Goal: Information Seeking & Learning: Learn about a topic

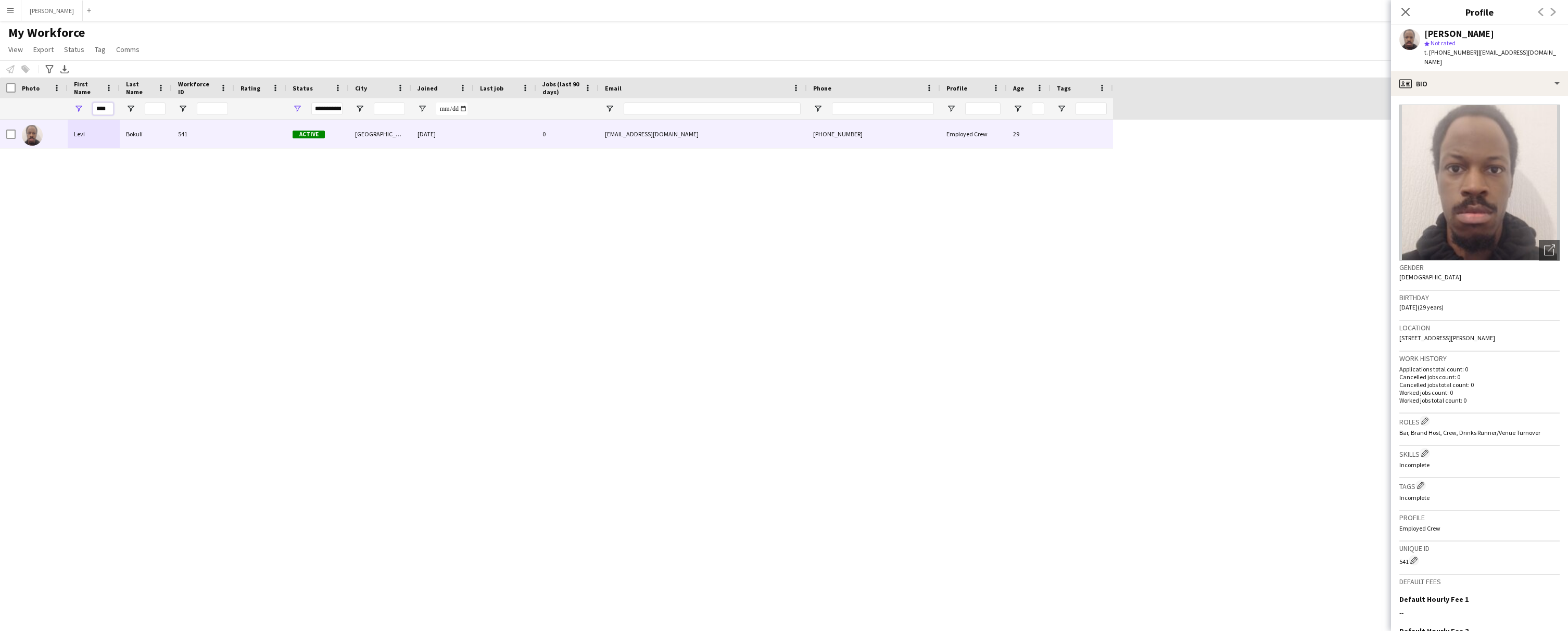
drag, startPoint x: 110, startPoint y: 108, endPoint x: 74, endPoint y: 108, distance: 36.0
click at [74, 108] on div "****" at bounding box center [94, 109] width 52 height 21
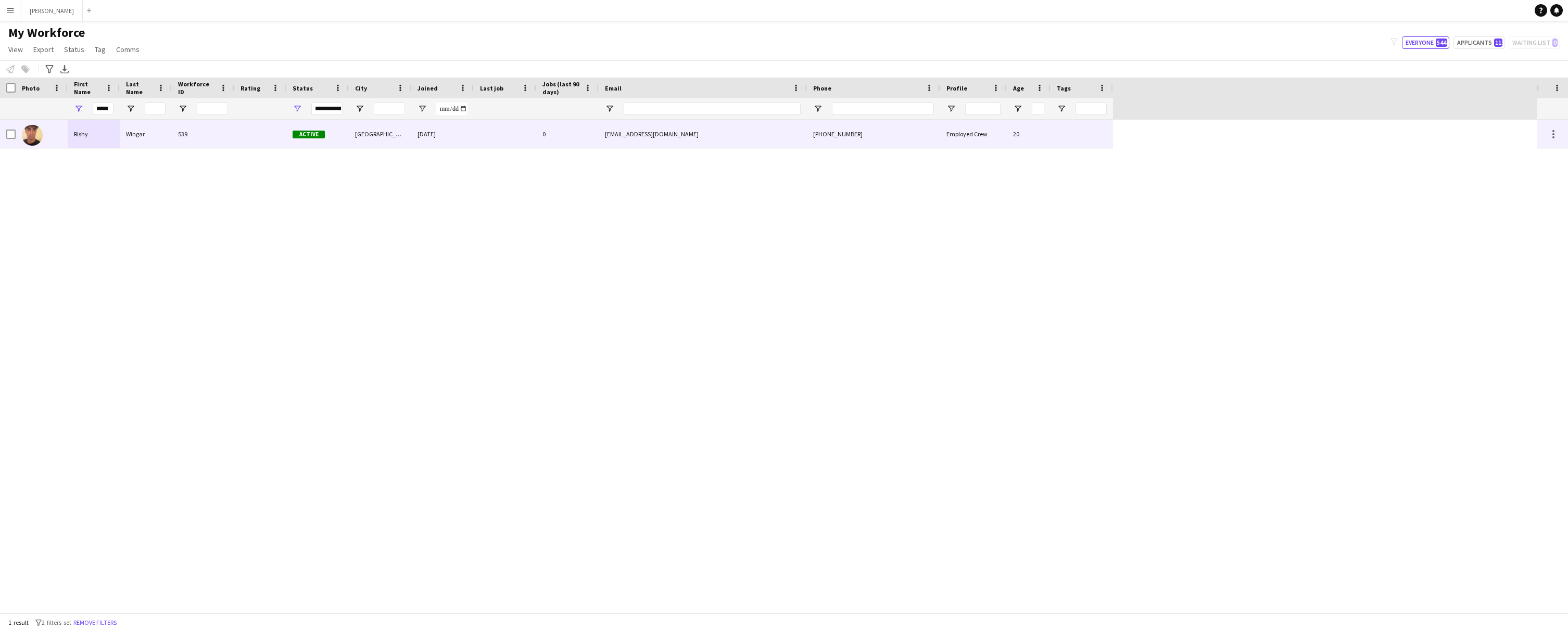
click at [90, 135] on div "Rishy" at bounding box center [94, 134] width 52 height 29
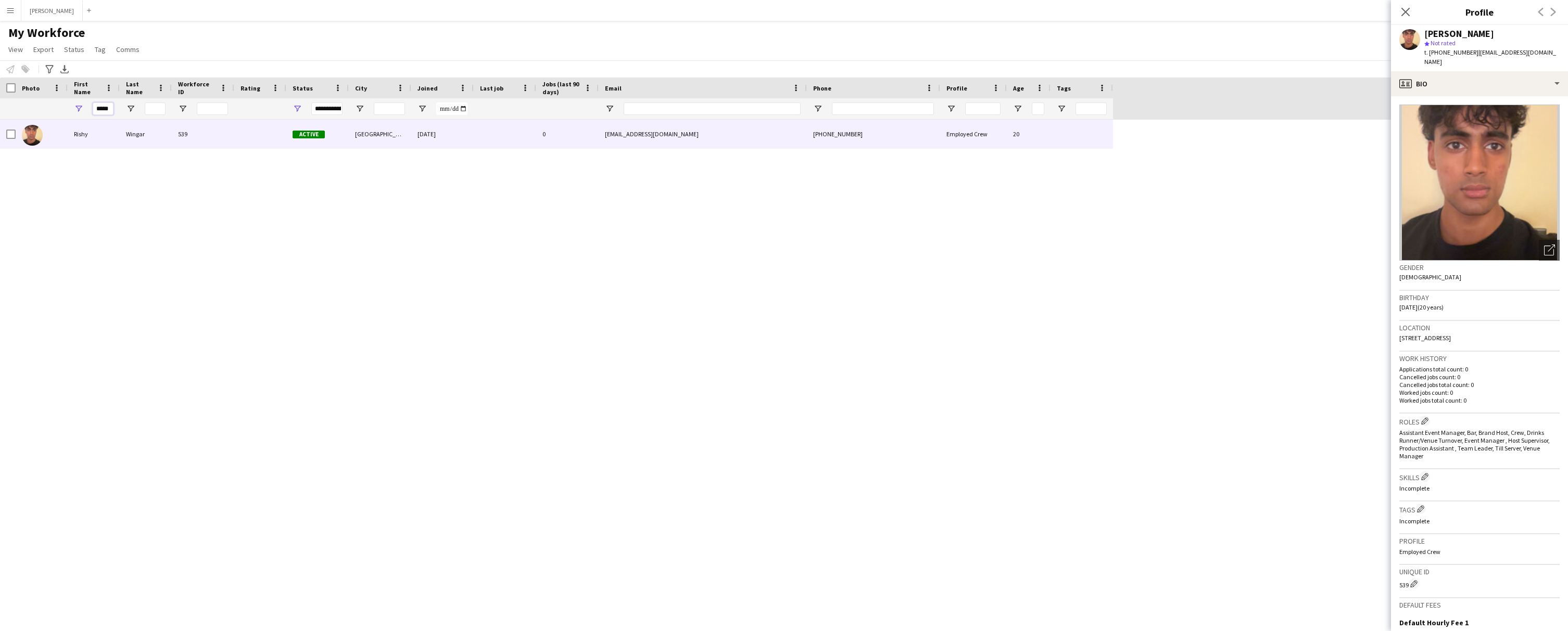
click at [112, 107] on input "*****" at bounding box center [103, 108] width 21 height 13
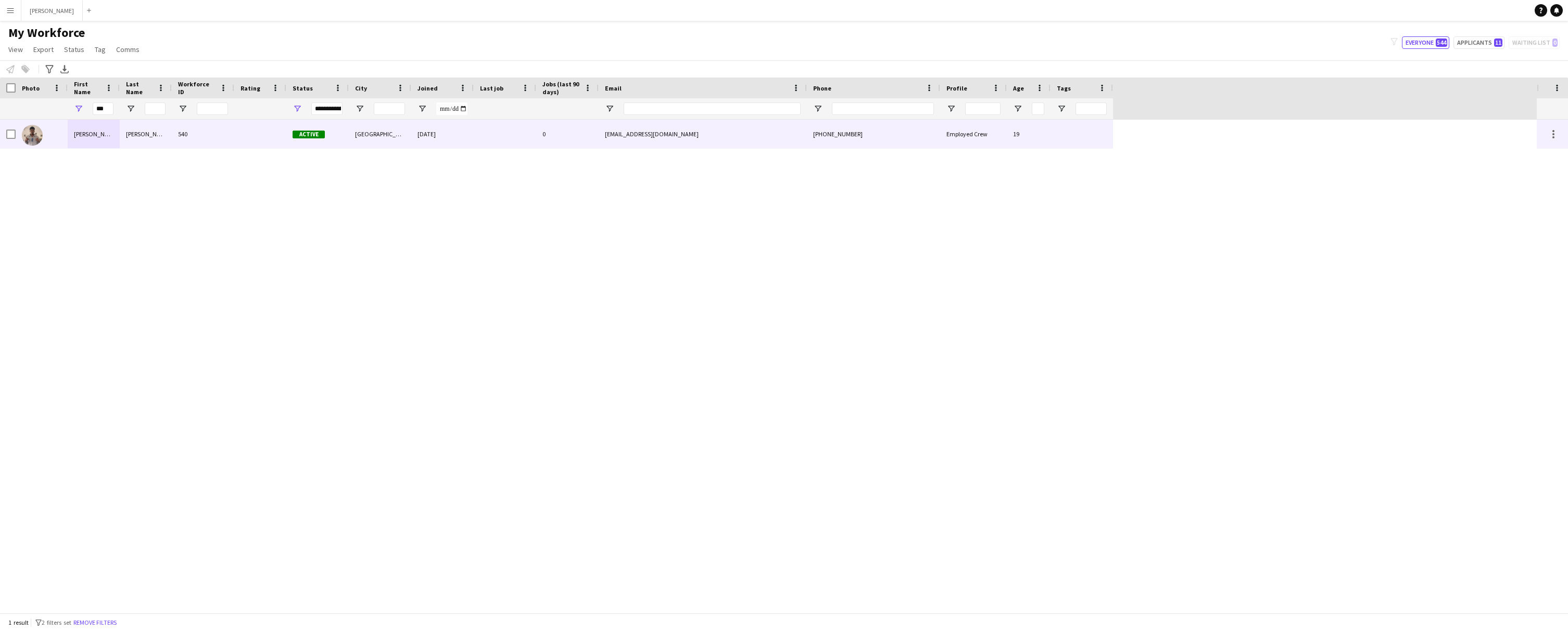
click at [90, 136] on div "[PERSON_NAME]" at bounding box center [94, 134] width 52 height 29
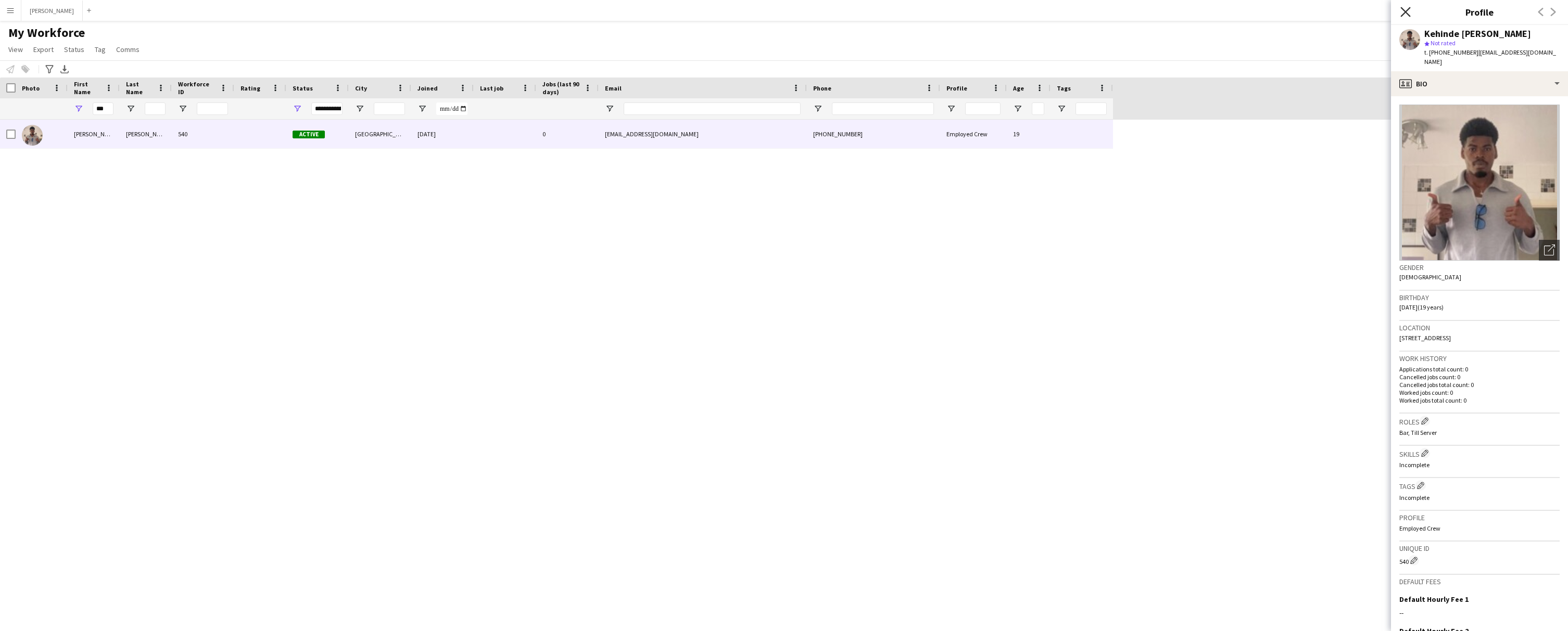
click at [1404, 15] on icon "Close pop-in" at bounding box center [1405, 12] width 10 height 10
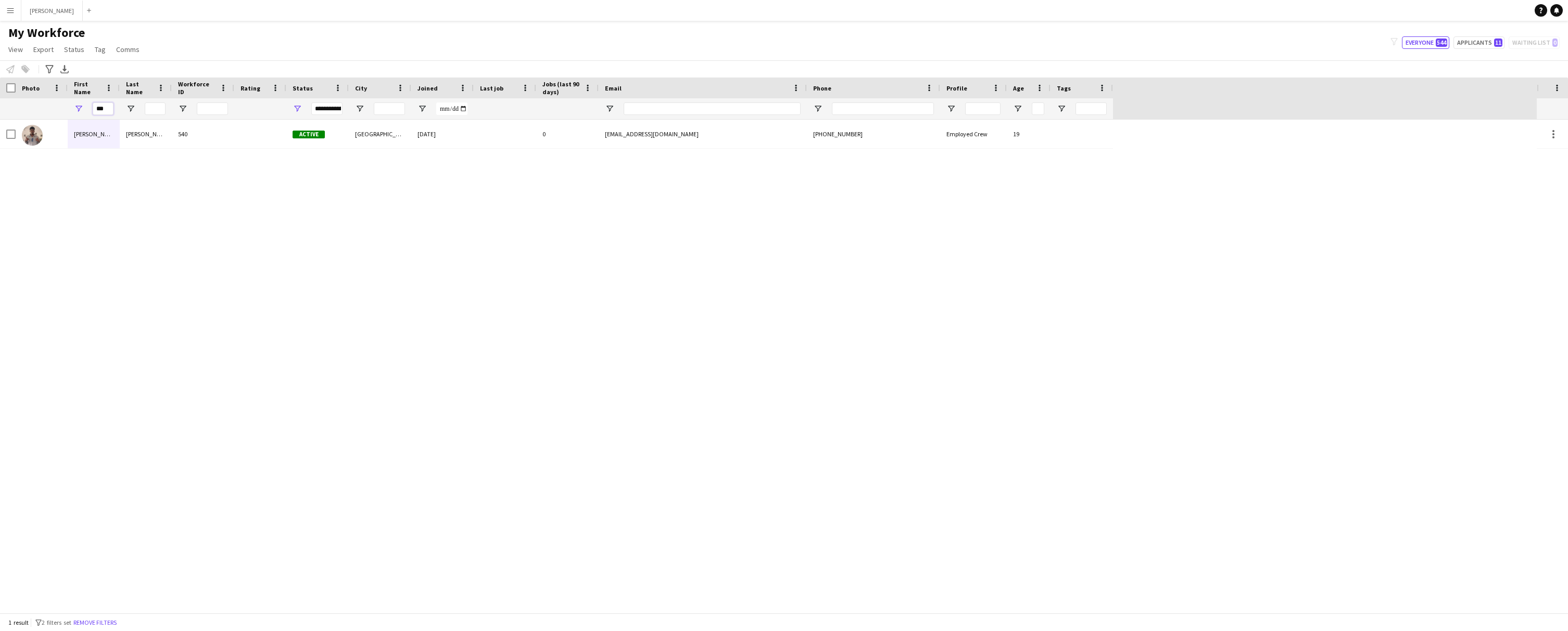
drag, startPoint x: 110, startPoint y: 108, endPoint x: 74, endPoint y: 109, distance: 36.0
click at [74, 109] on div "***" at bounding box center [94, 109] width 52 height 21
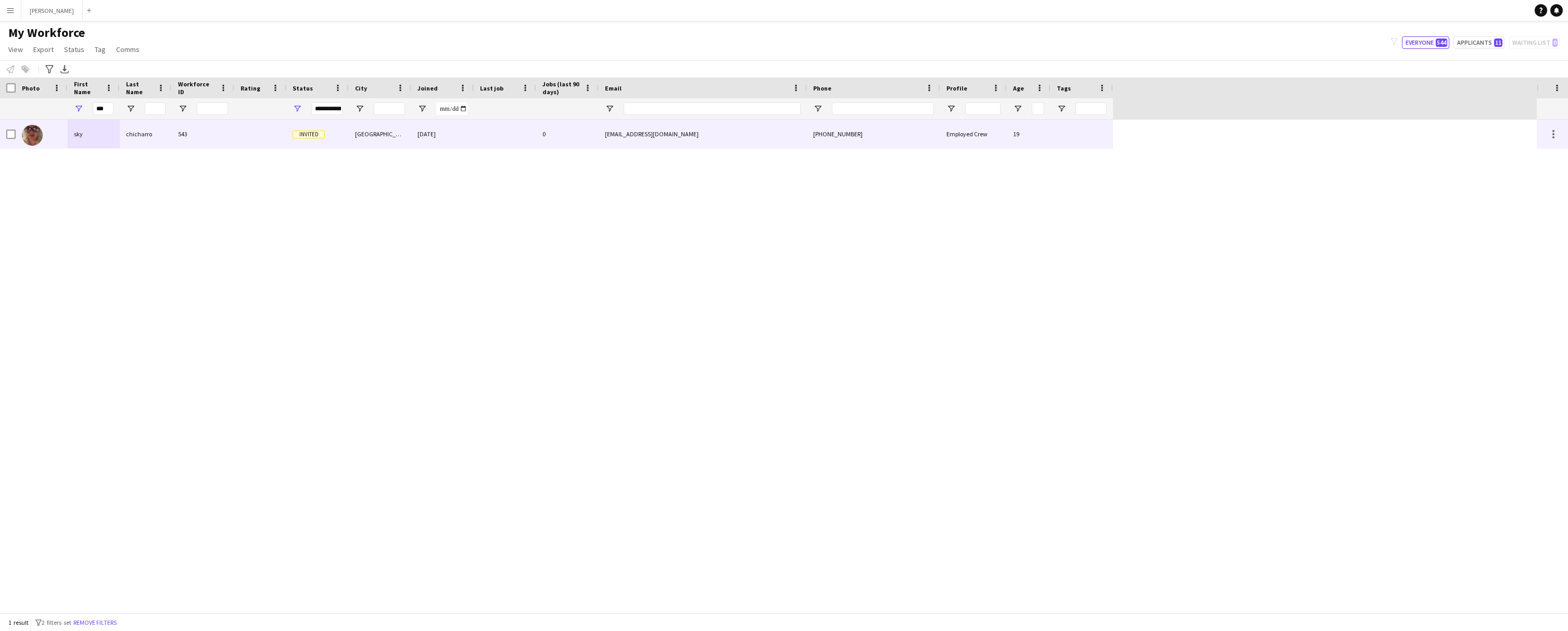
click at [86, 136] on div "sky" at bounding box center [94, 134] width 52 height 29
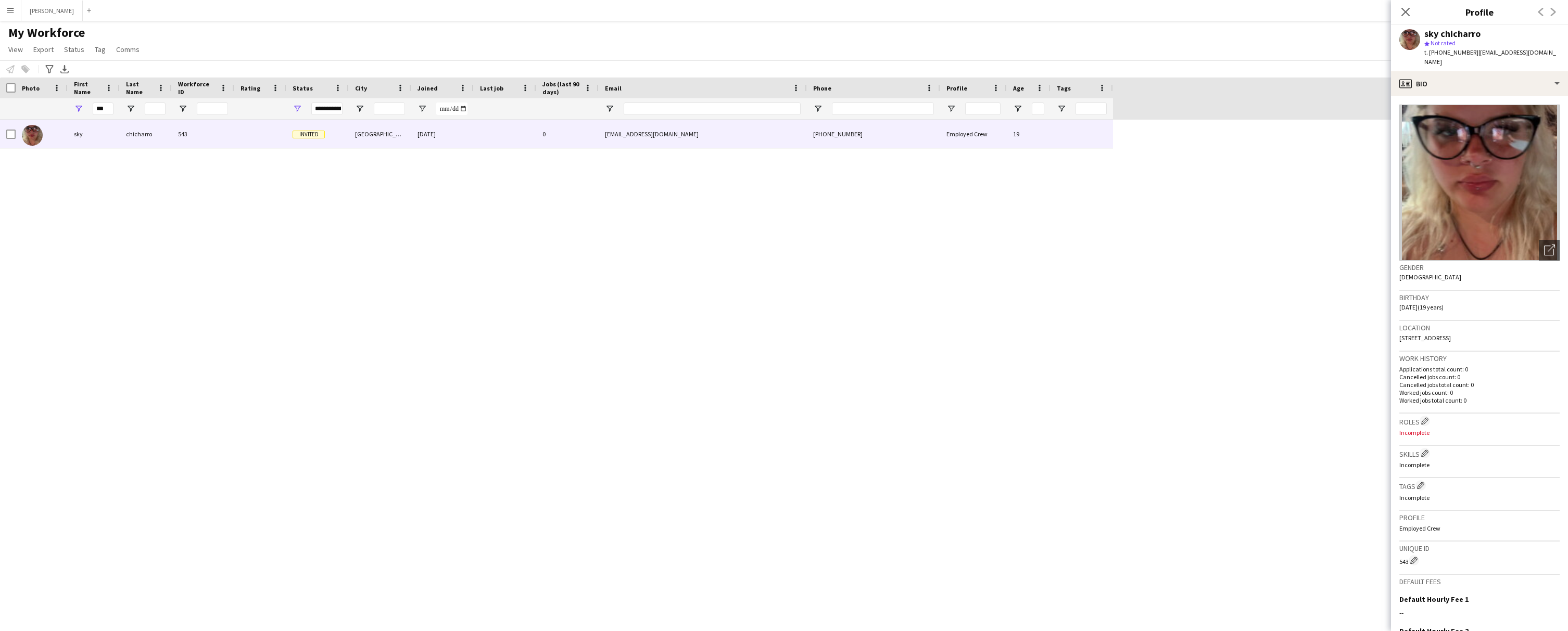
scroll to position [117, 0]
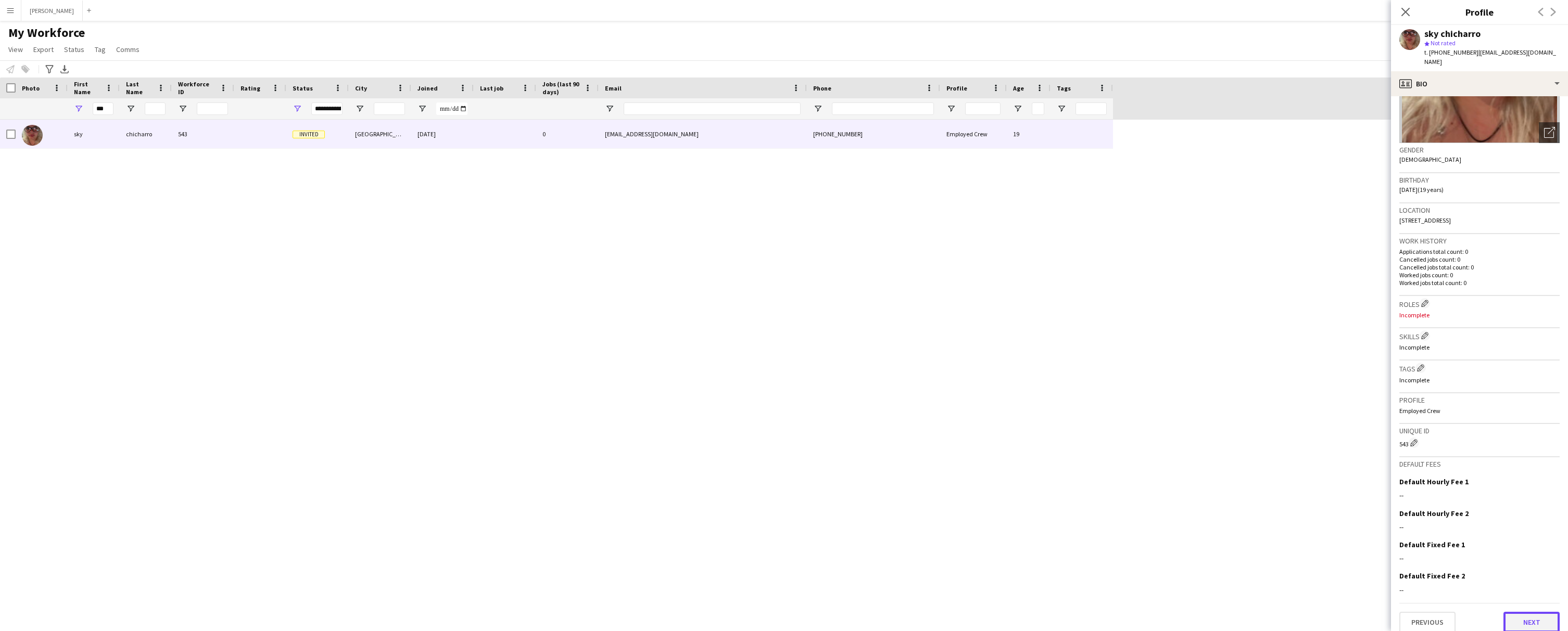
click at [1530, 612] on button "Next" at bounding box center [1531, 622] width 56 height 21
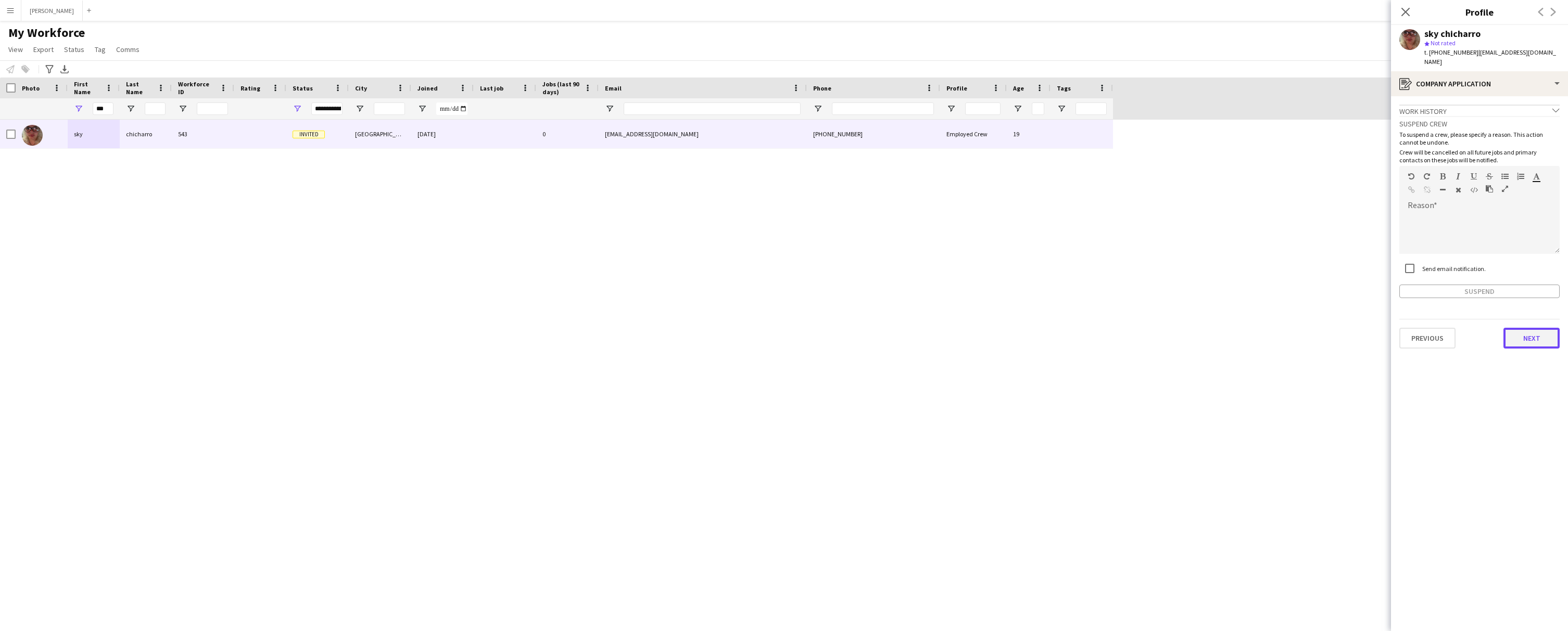
click at [1525, 330] on button "Next" at bounding box center [1531, 338] width 56 height 21
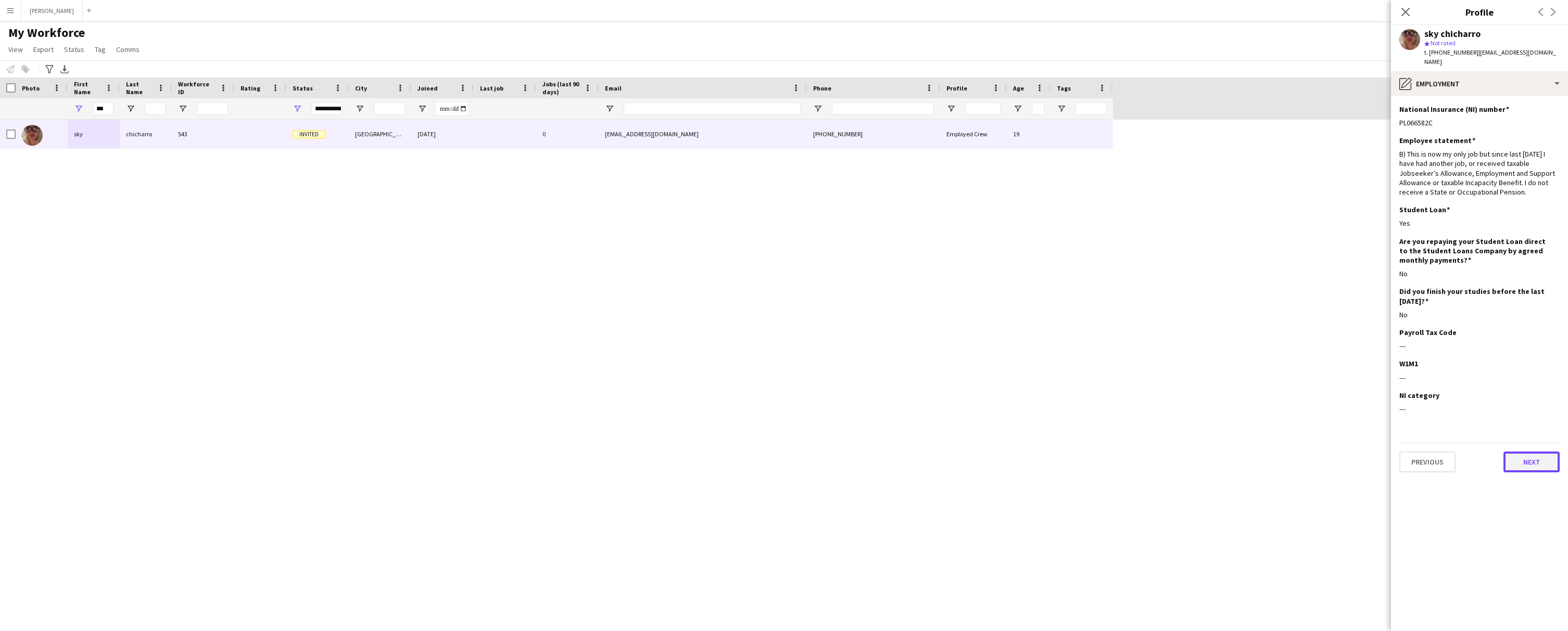
click at [1518, 451] on button "Next" at bounding box center [1531, 462] width 56 height 21
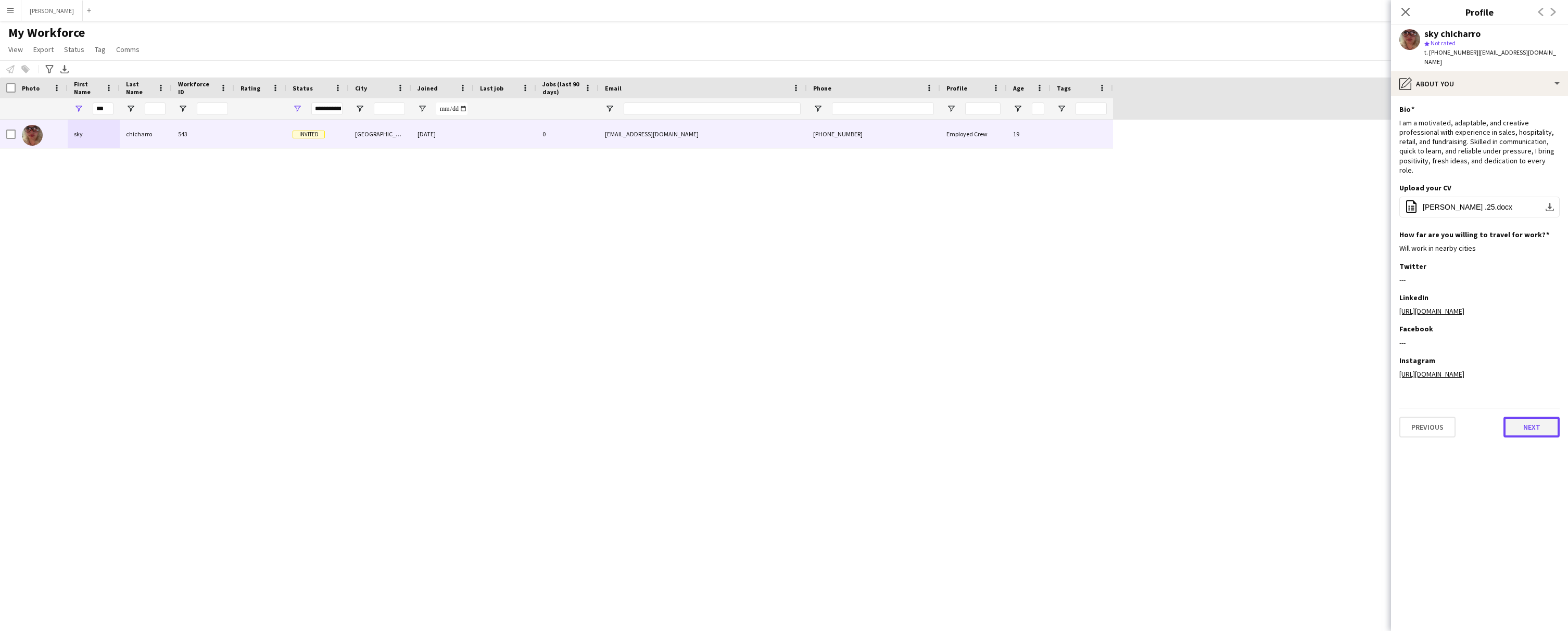
click at [1517, 438] on button "Next" at bounding box center [1531, 427] width 56 height 21
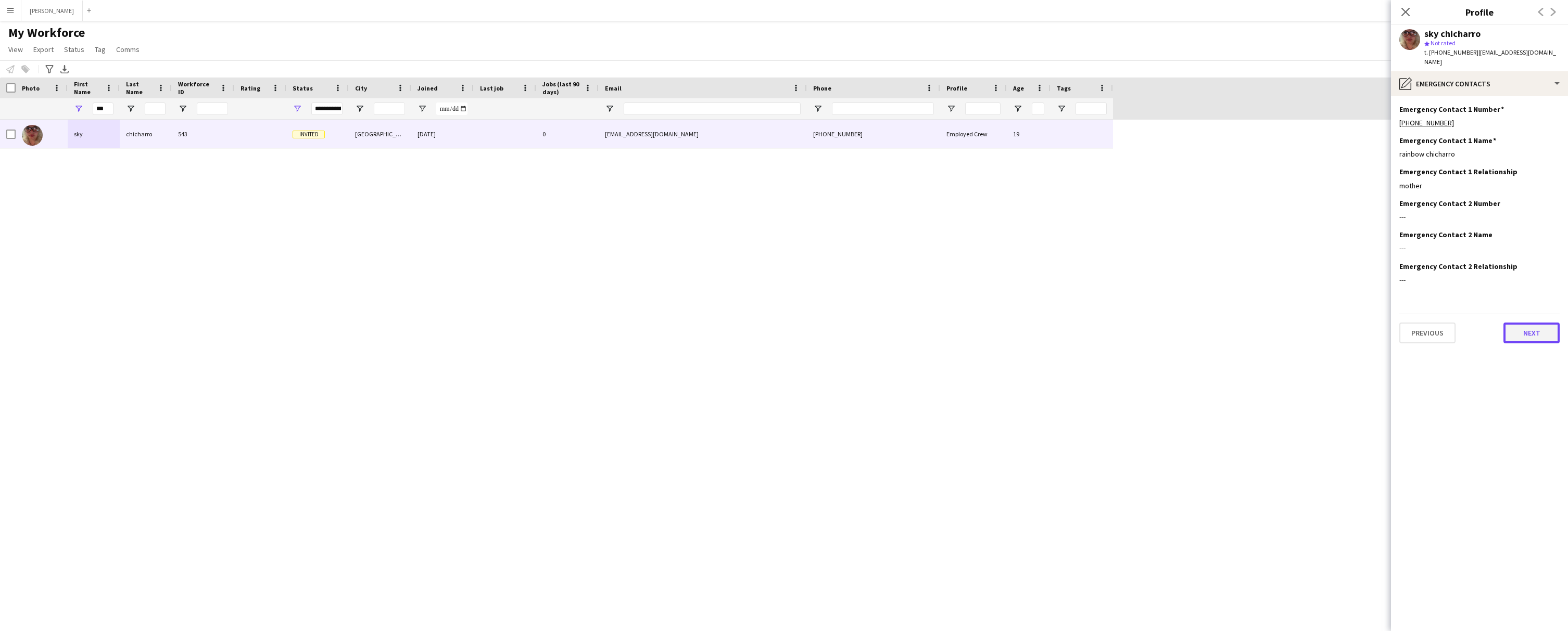
click at [1534, 327] on button "Next" at bounding box center [1531, 333] width 56 height 21
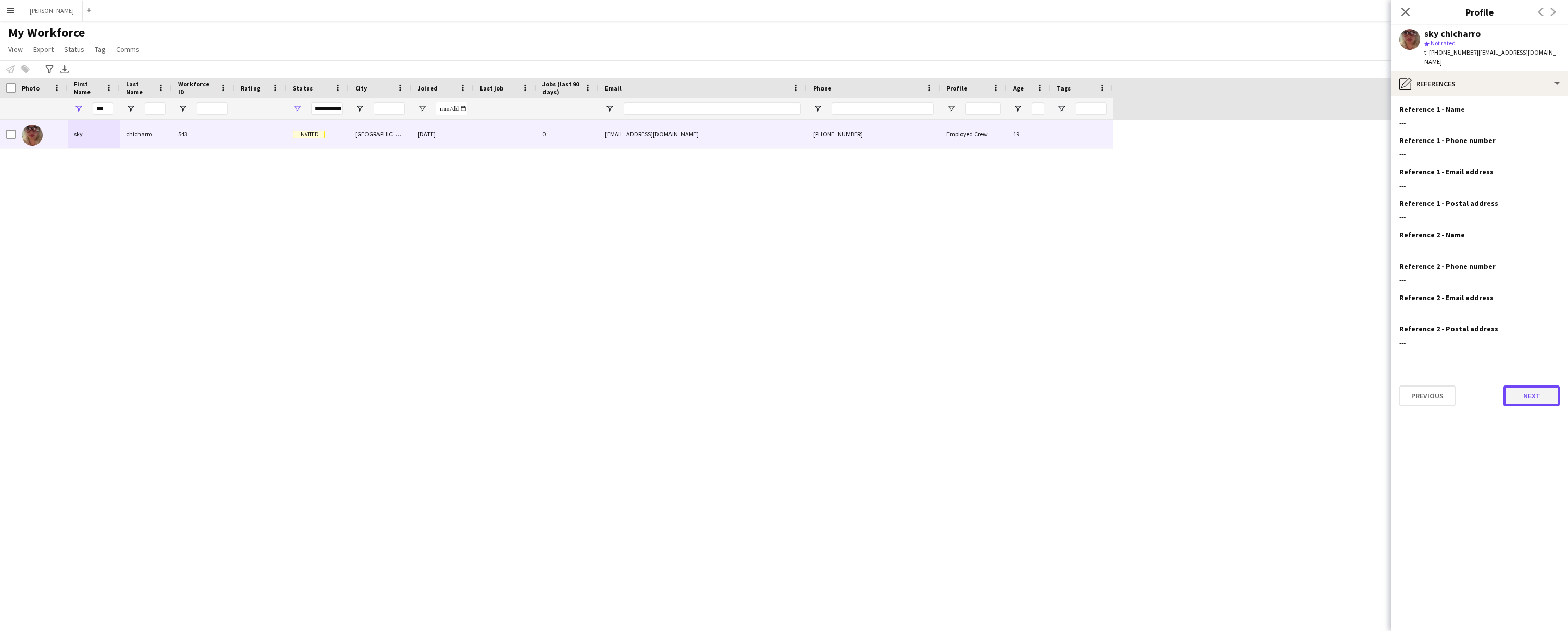
click at [1539, 386] on button "Next" at bounding box center [1531, 396] width 56 height 21
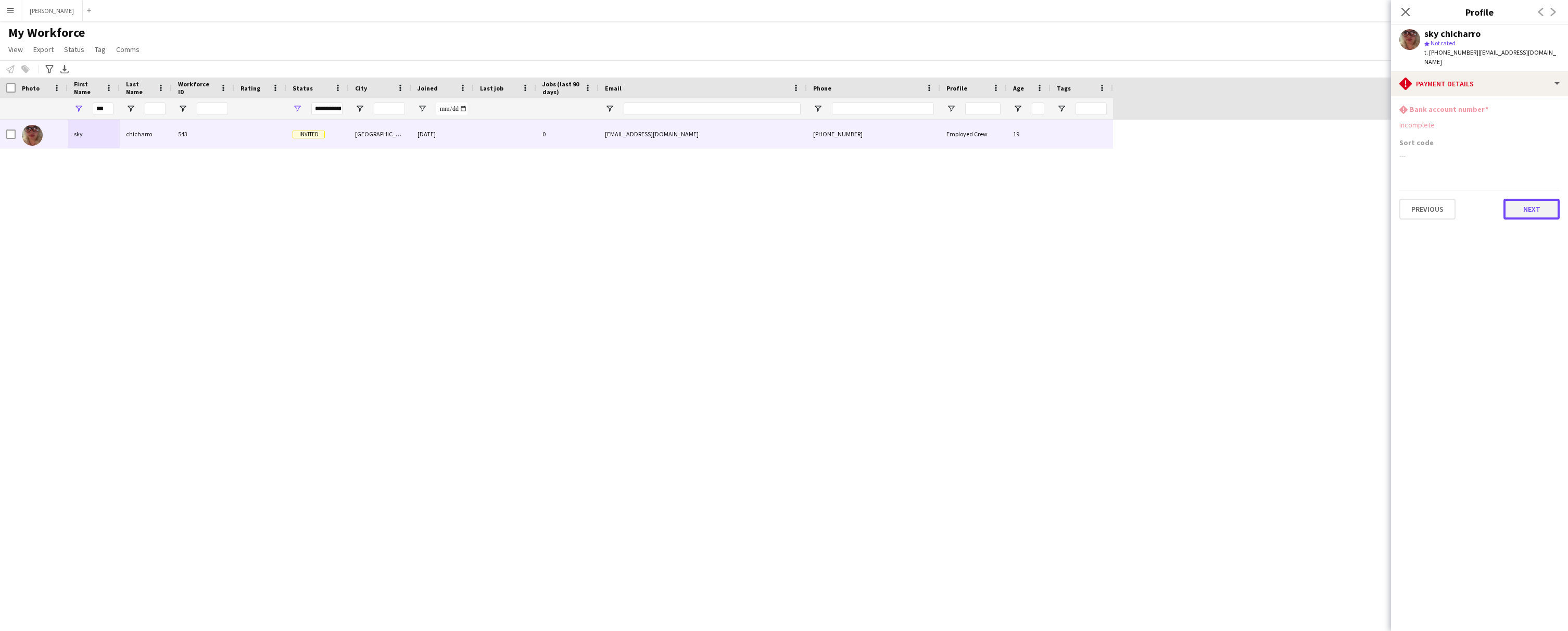
click at [1530, 199] on button "Next" at bounding box center [1531, 209] width 56 height 21
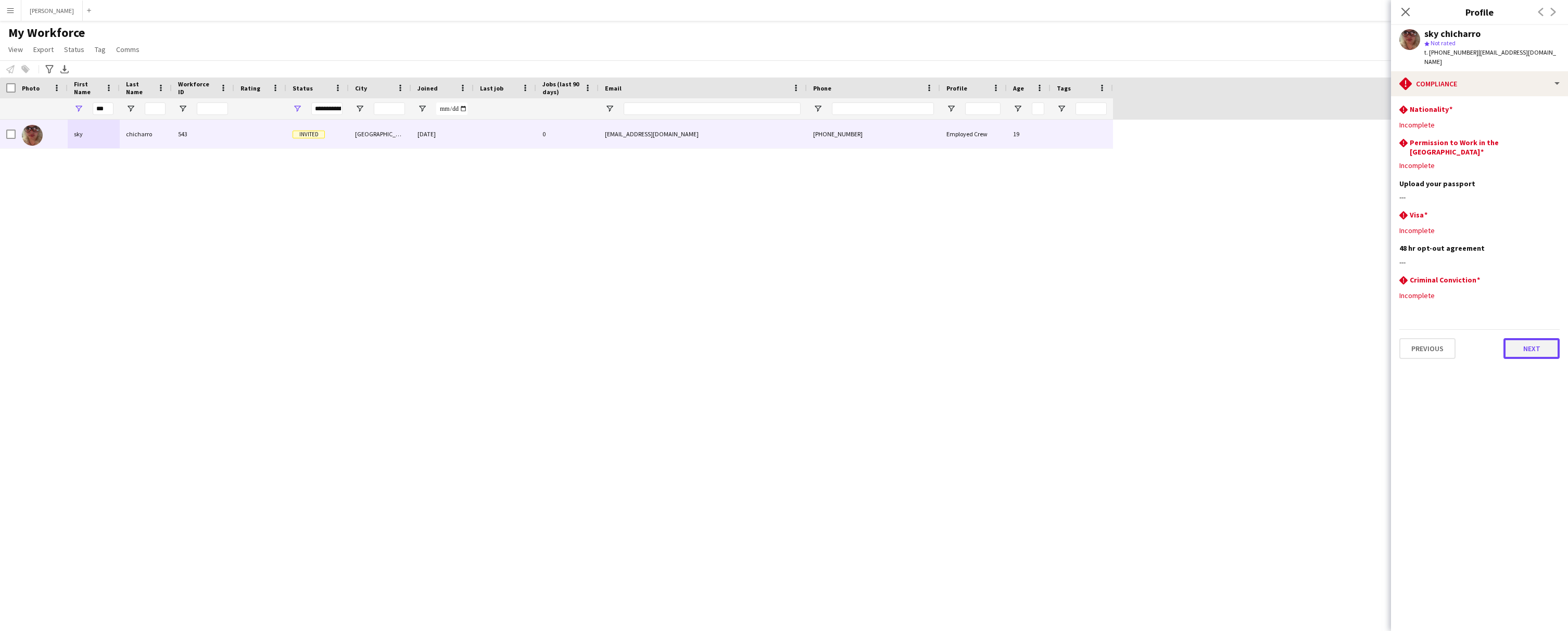
click at [1520, 338] on button "Next" at bounding box center [1531, 349] width 56 height 21
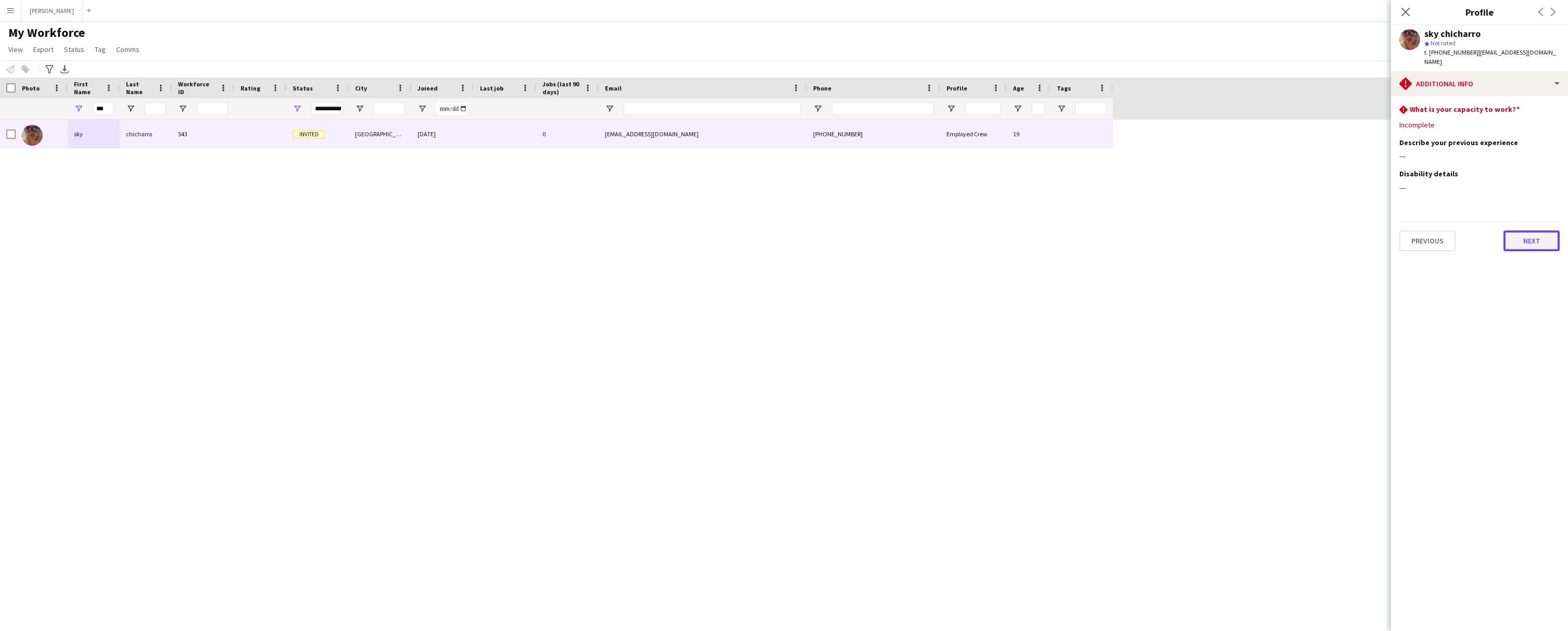
click at [1538, 235] on button "Next" at bounding box center [1531, 241] width 56 height 21
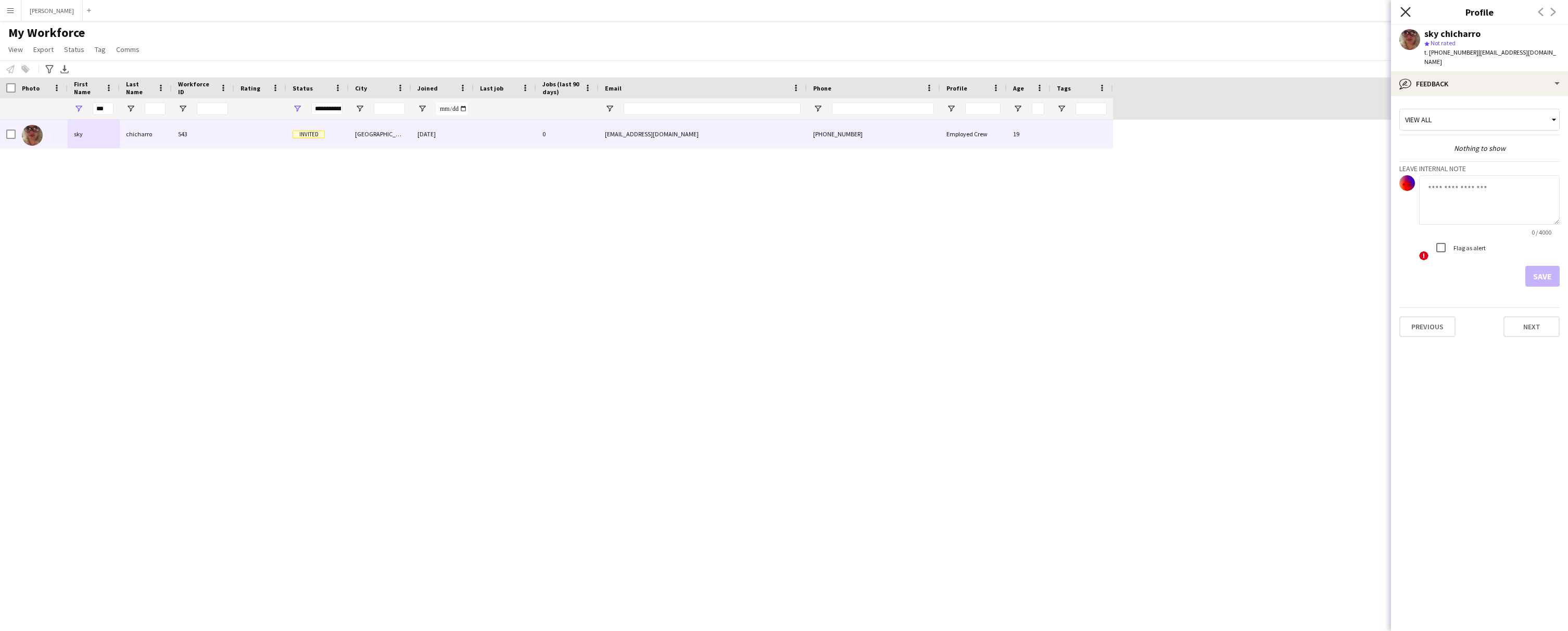
click at [1401, 9] on icon "Close pop-in" at bounding box center [1405, 12] width 10 height 10
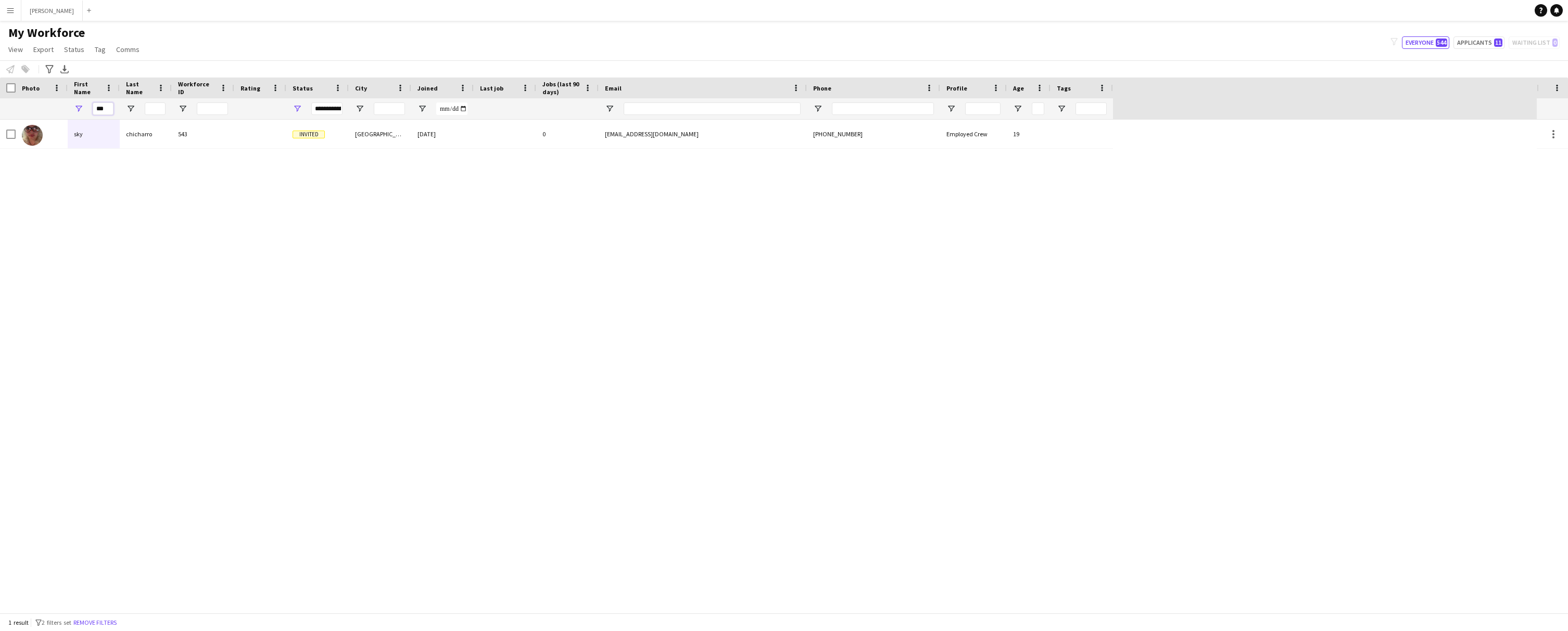
click at [110, 106] on input "***" at bounding box center [103, 108] width 21 height 13
type input "*"
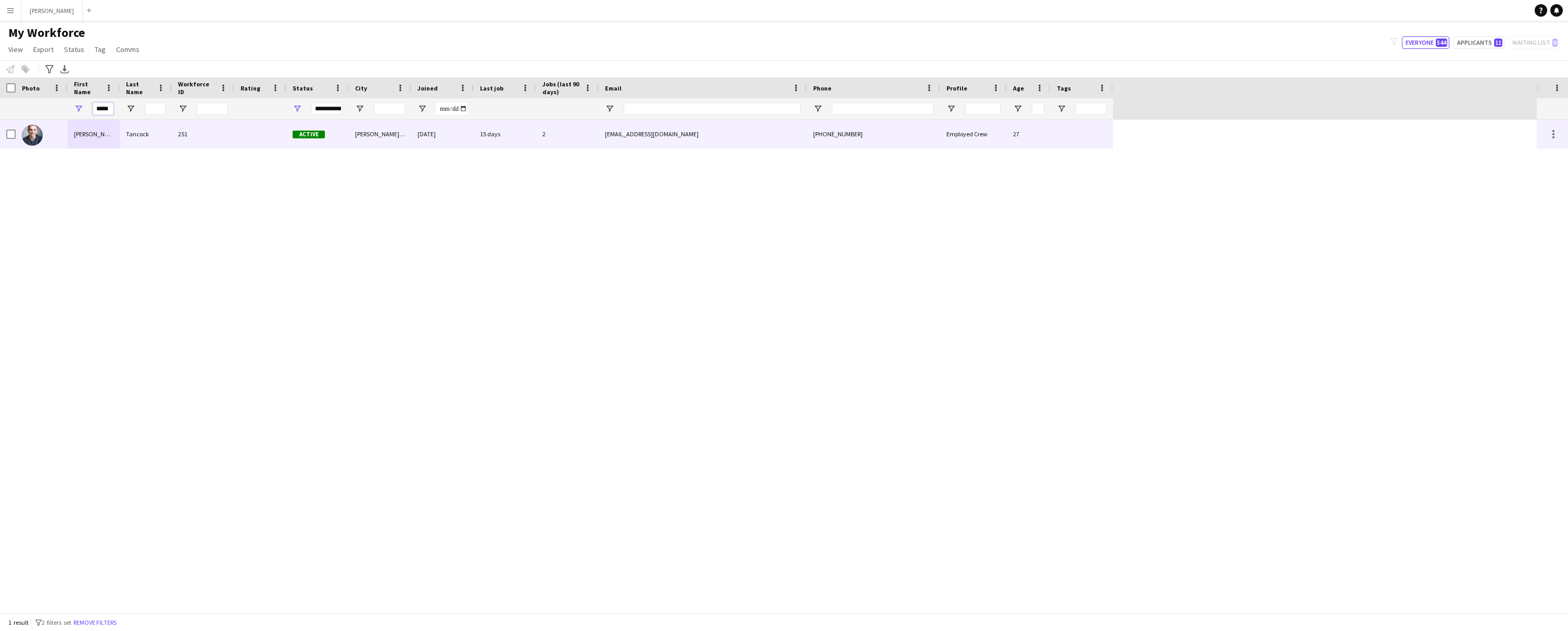
type input "*****"
click at [95, 135] on div "[PERSON_NAME]" at bounding box center [94, 134] width 52 height 29
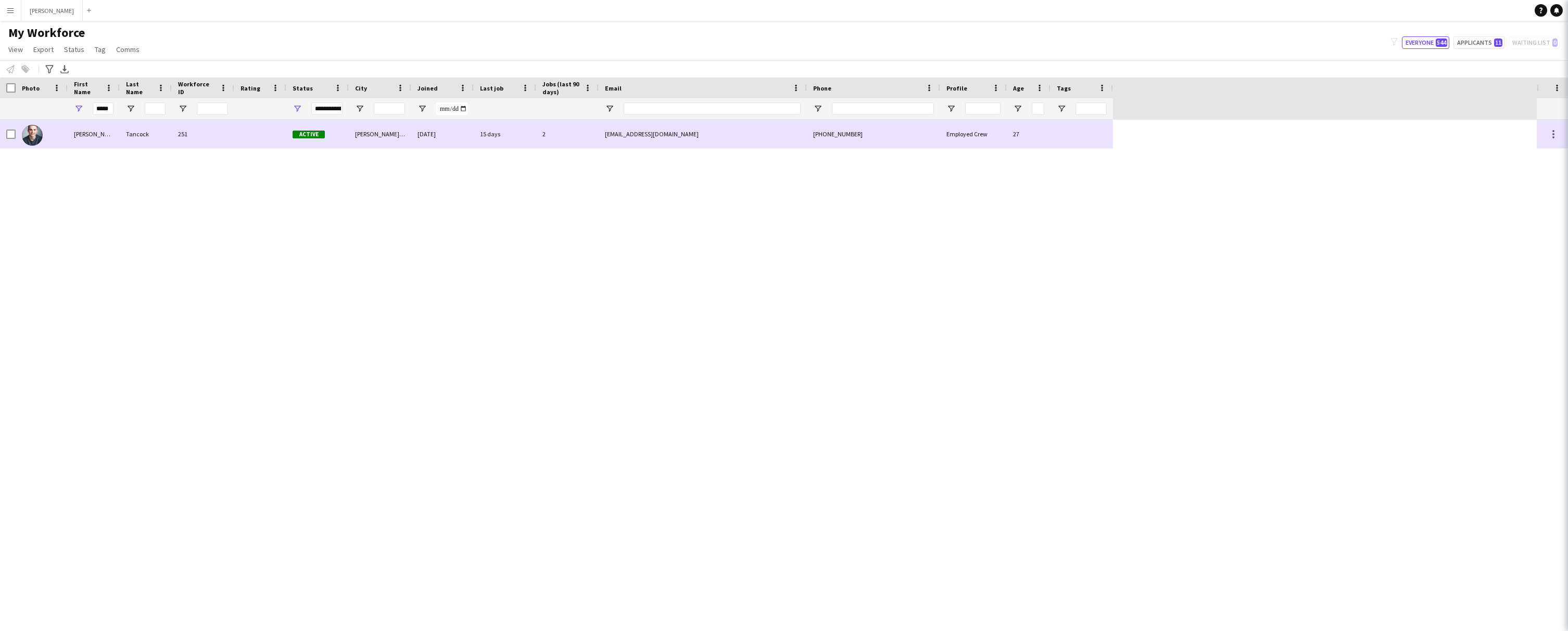
scroll to position [0, 0]
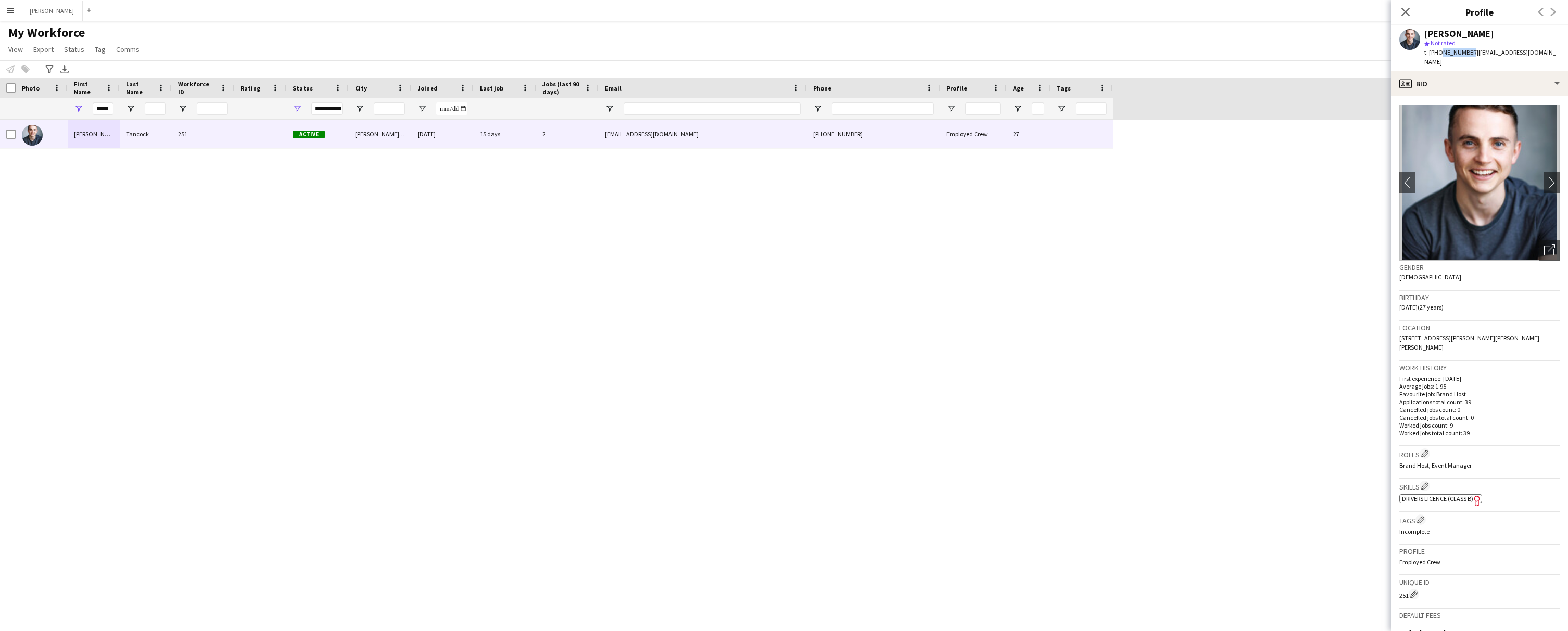
drag, startPoint x: 1468, startPoint y: 51, endPoint x: 1438, endPoint y: 51, distance: 30.0
click at [1438, 51] on span "t. [PHONE_NUMBER]" at bounding box center [1451, 52] width 54 height 8
copy span "795584653"
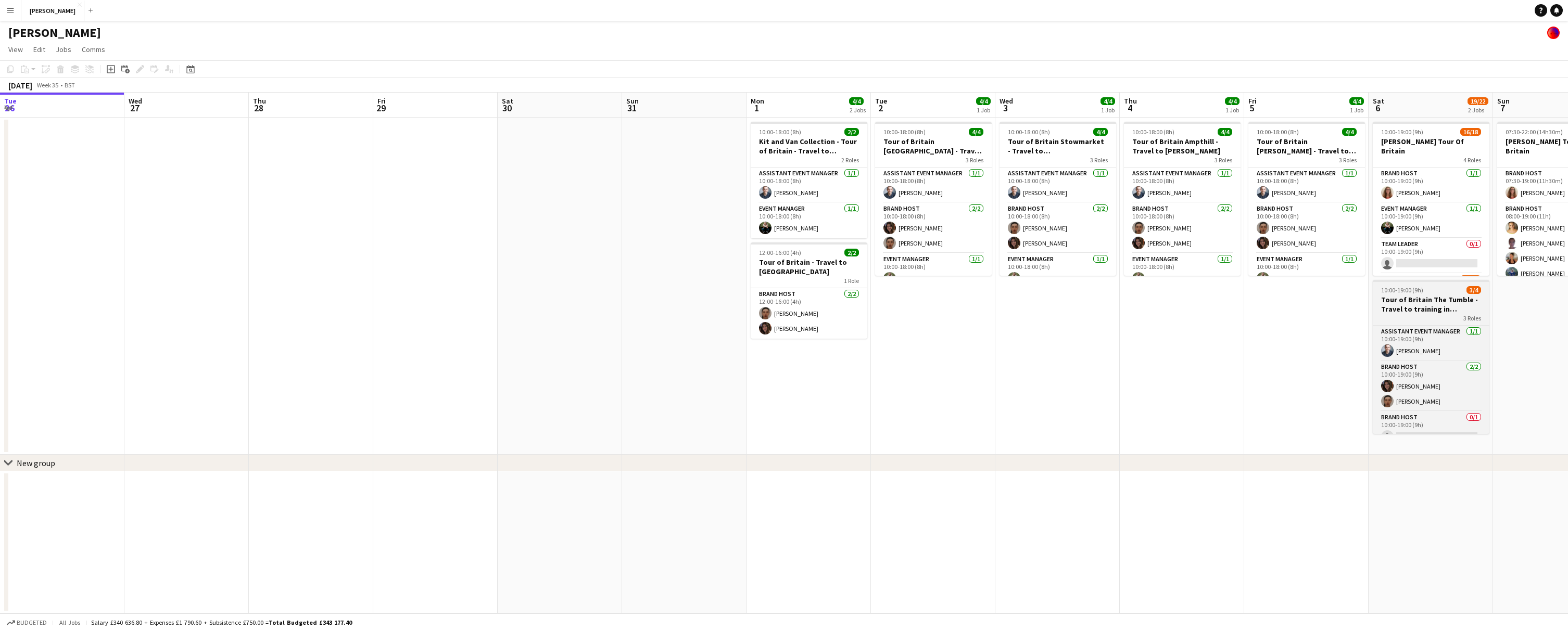
scroll to position [321, 0]
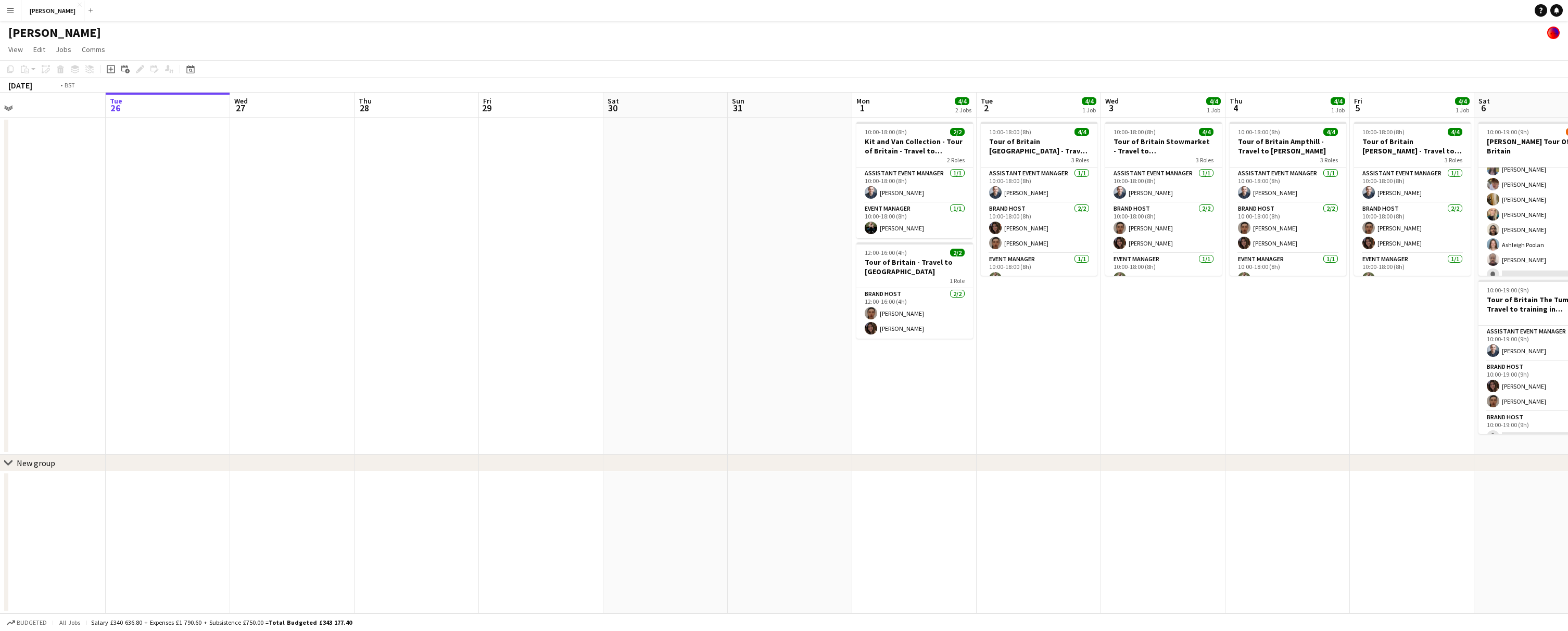
scroll to position [0, 232]
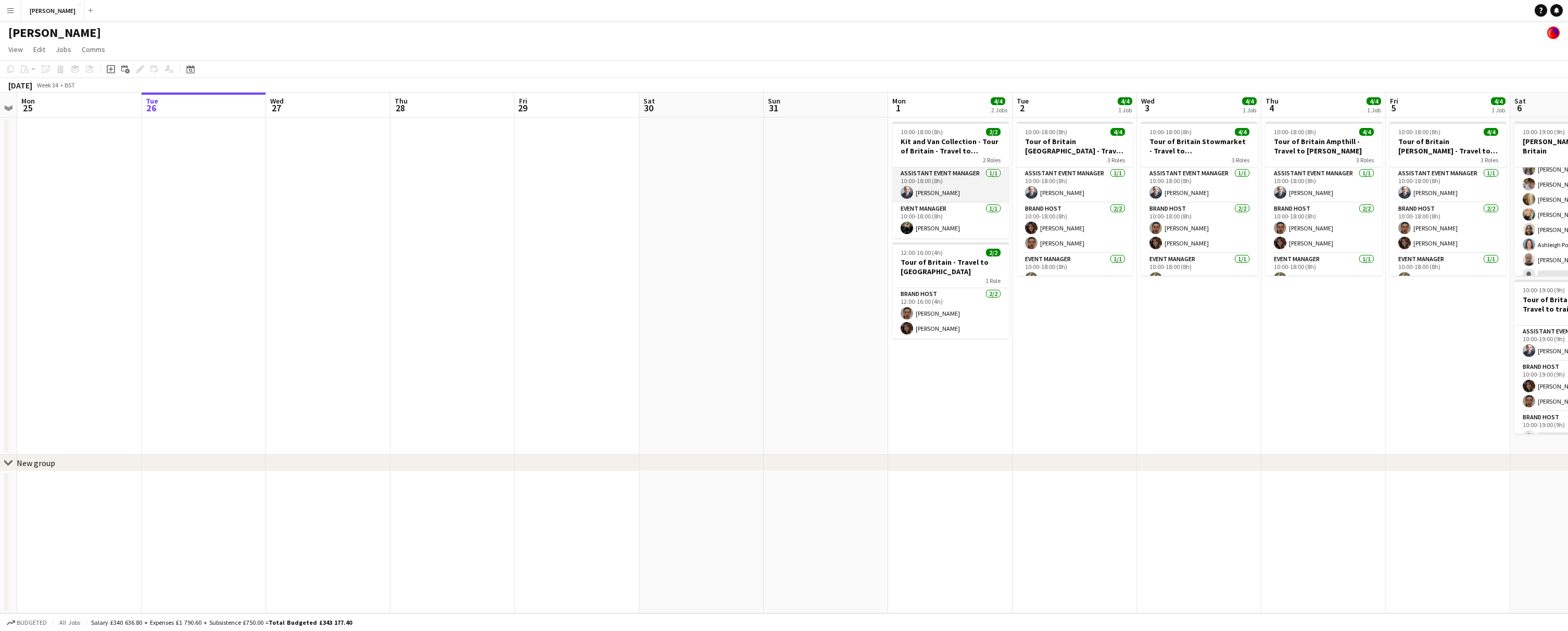
click at [948, 193] on app-card-role "Assistant Event Manager 1/1 10:00-18:00 (8h) Tommy Tancock" at bounding box center [951, 185] width 117 height 35
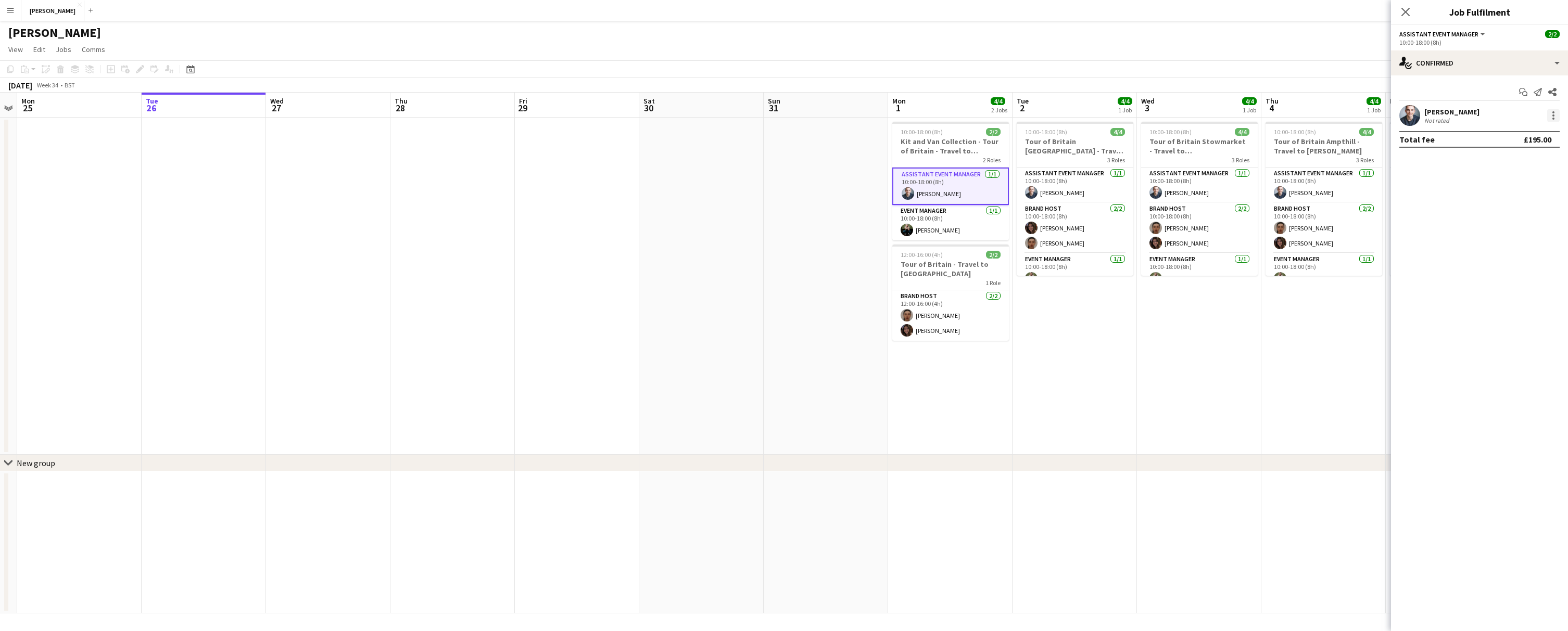
click at [1553, 112] on div at bounding box center [1553, 112] width 2 height 2
click at [1424, 183] on div at bounding box center [784, 315] width 1568 height 631
click at [1458, 113] on div "[PERSON_NAME]" at bounding box center [1452, 111] width 55 height 9
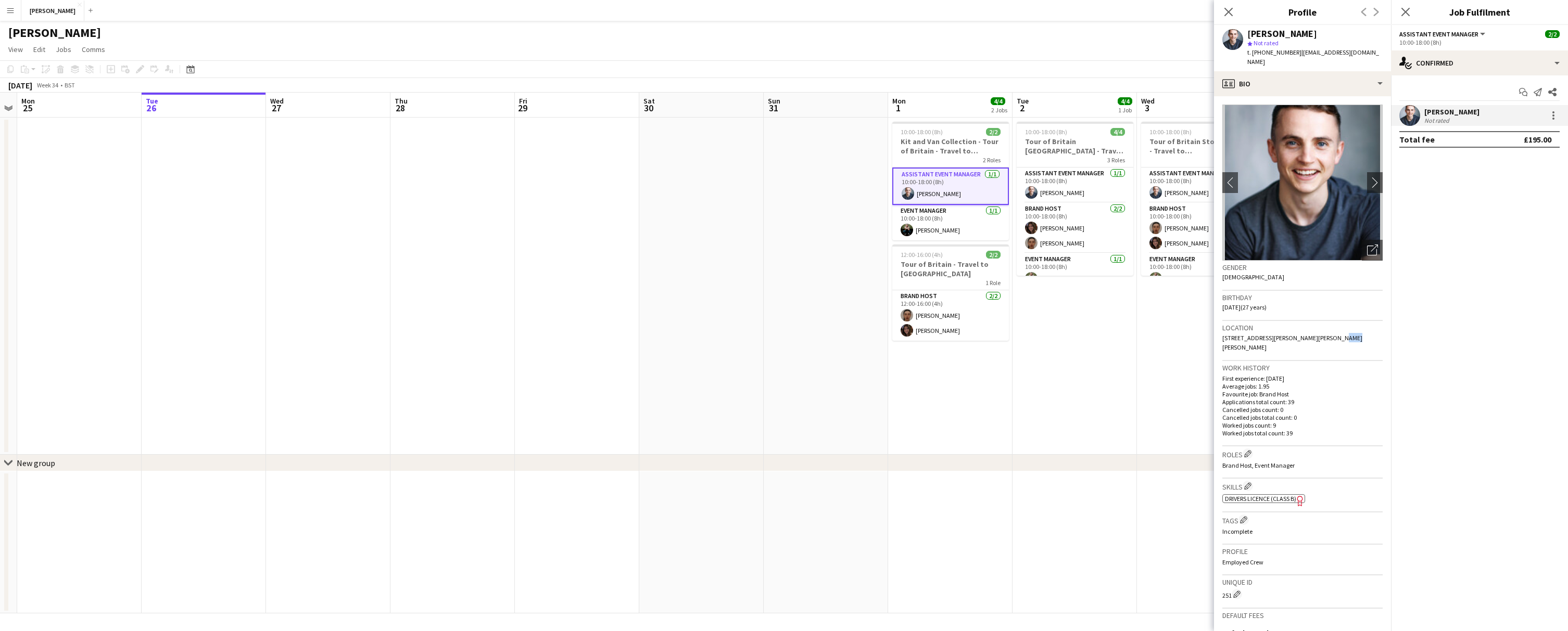
drag, startPoint x: 1332, startPoint y: 336, endPoint x: 1312, endPoint y: 336, distance: 20.0
click at [1312, 336] on div "Location 55 Thorley Hill, Bishop's Stortford, CM23" at bounding box center [1302, 341] width 160 height 40
copy span "CM23"
click at [953, 230] on app-card-role "Event Manager 1/1 10:00-18:00 (8h) LAUREN SHOTTON" at bounding box center [951, 223] width 117 height 35
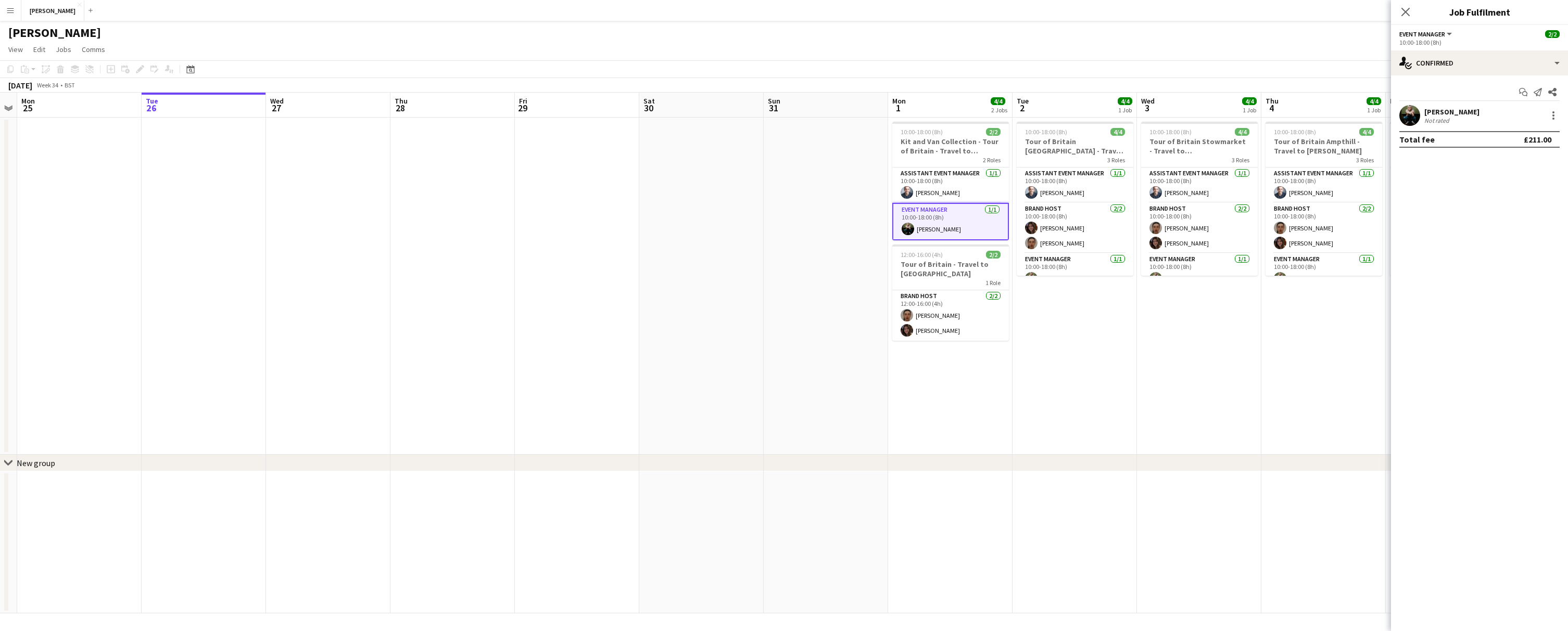
click at [1471, 110] on div "LAUREN SHOTTON" at bounding box center [1452, 111] width 55 height 9
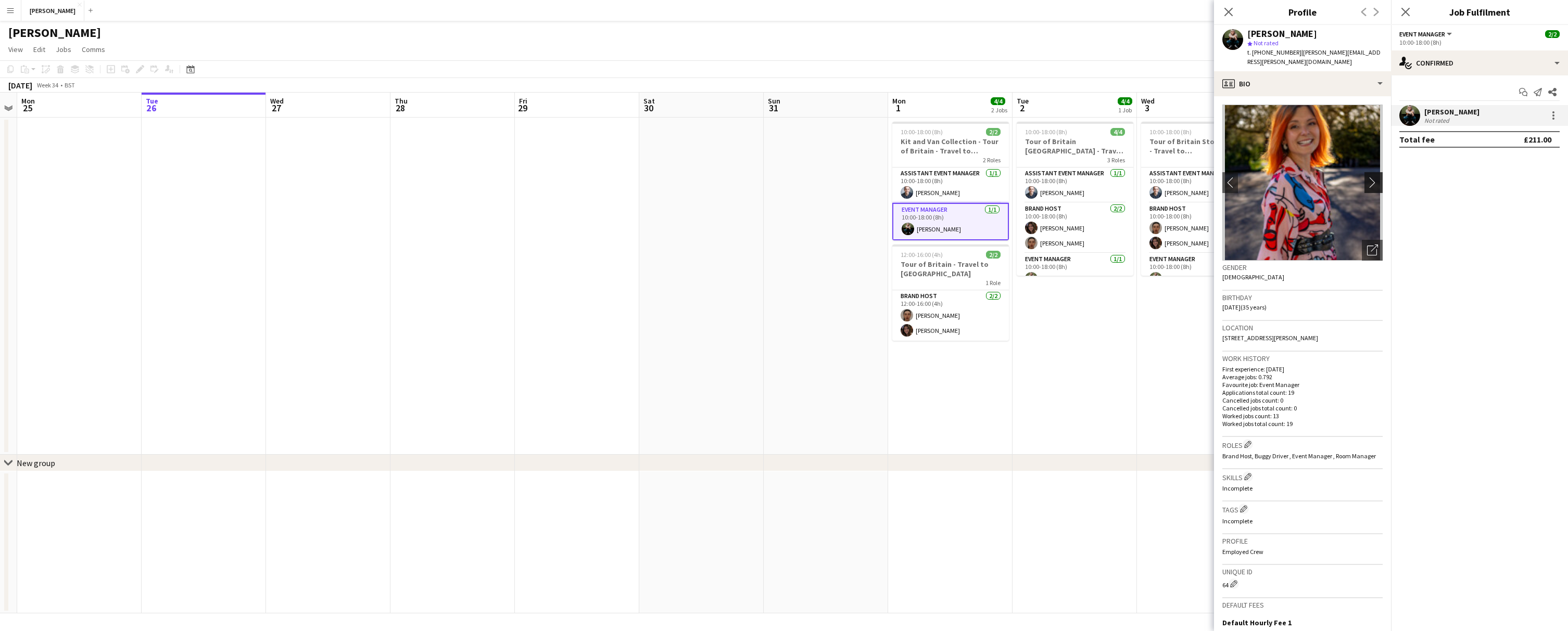
click at [1377, 177] on app-icon "chevron-right" at bounding box center [1375, 183] width 16 height 11
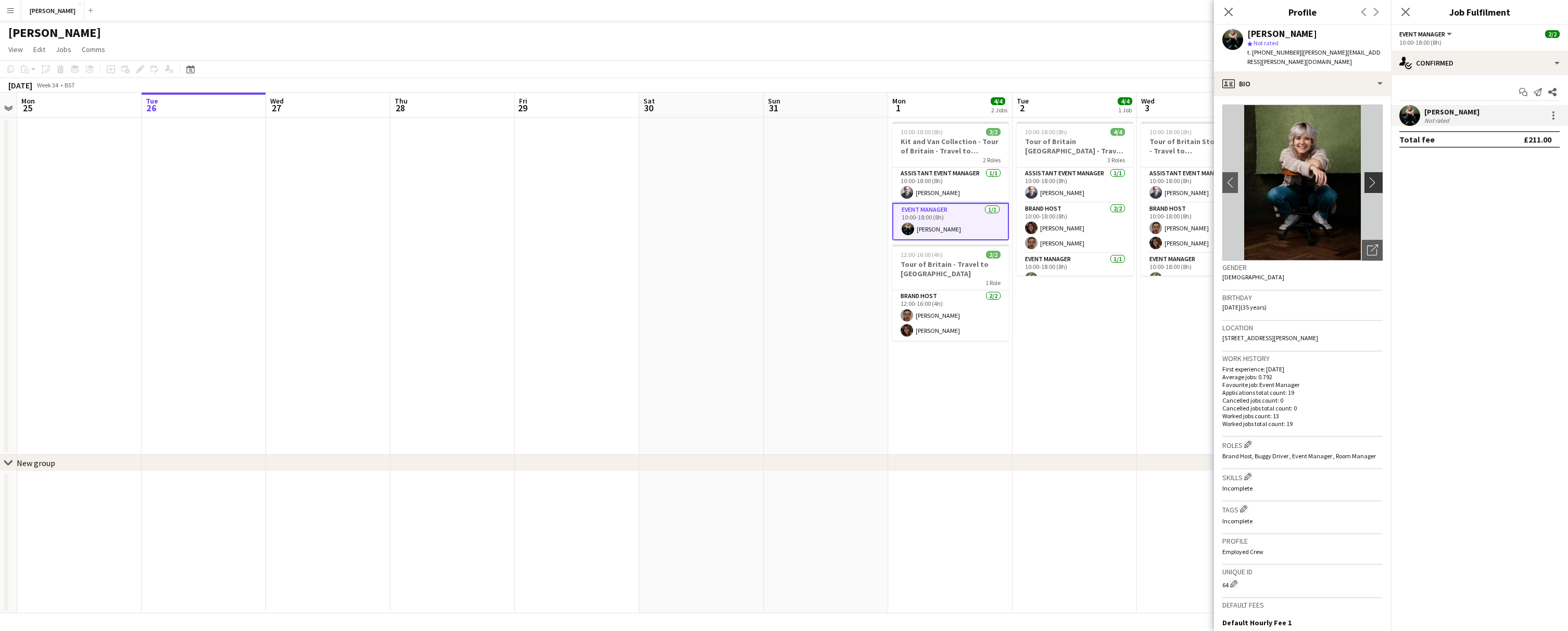
click at [1377, 177] on app-icon "chevron-right" at bounding box center [1375, 183] width 16 height 11
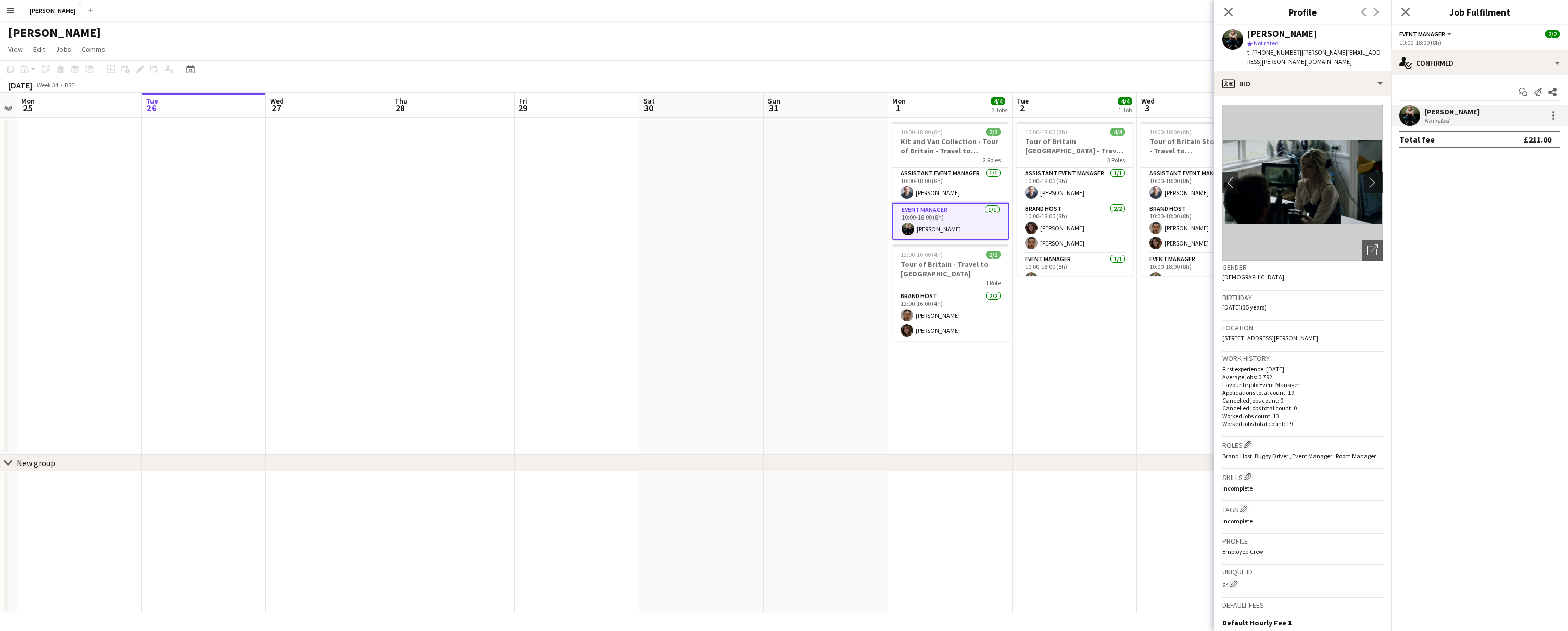
click at [1374, 177] on app-icon "chevron-right" at bounding box center [1375, 183] width 16 height 11
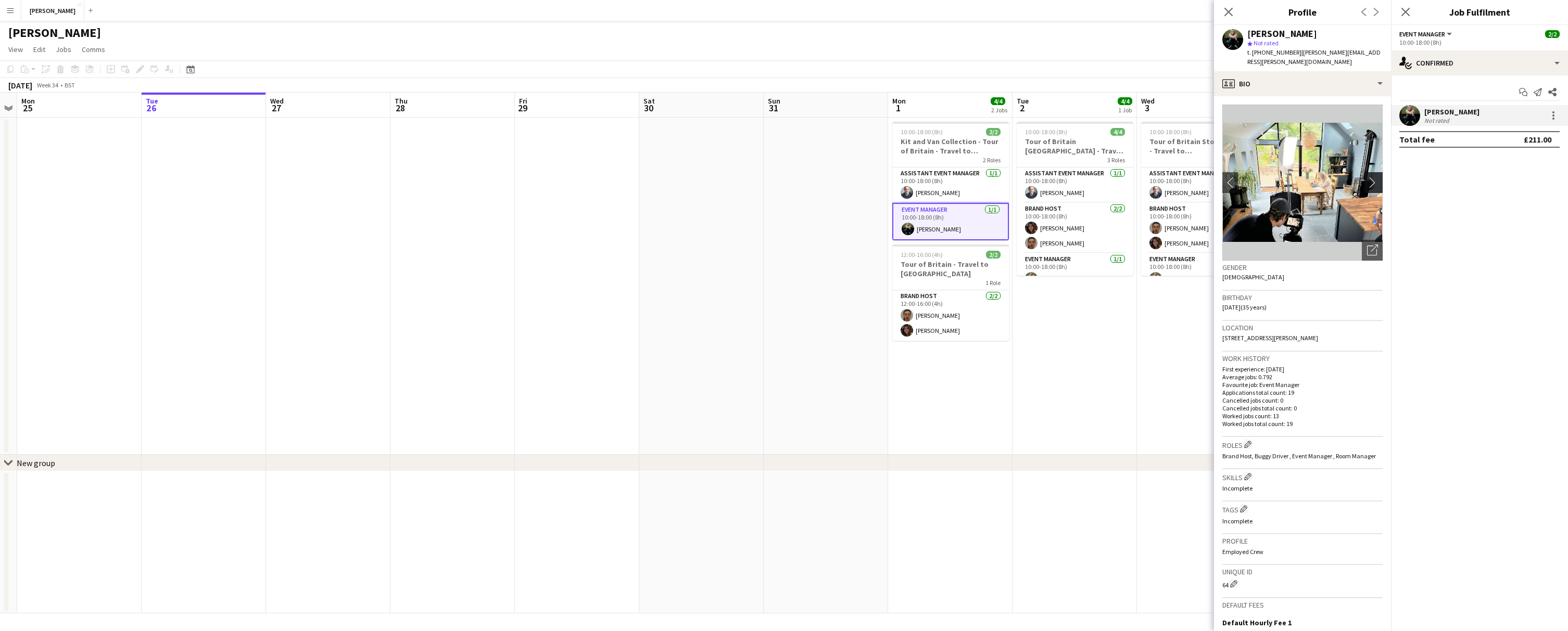
click at [1374, 177] on app-icon "chevron-right" at bounding box center [1375, 183] width 16 height 11
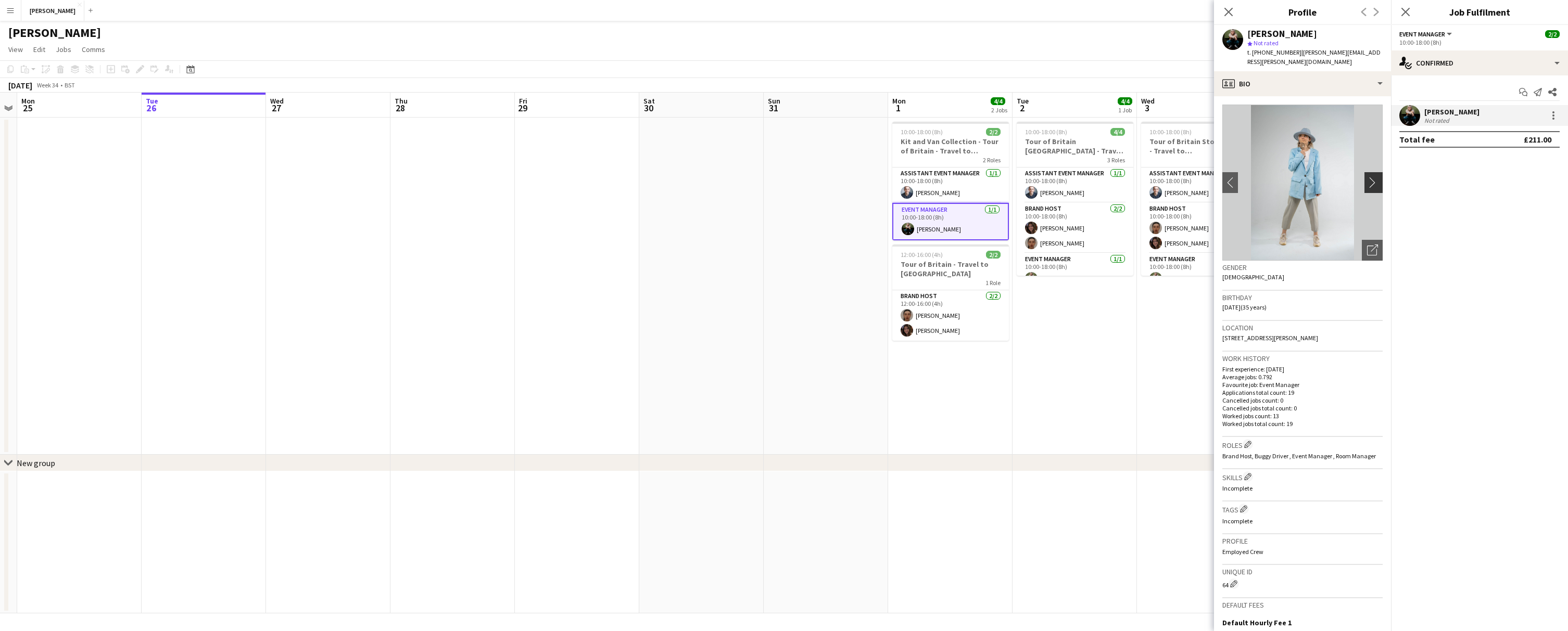
click at [1374, 177] on app-icon "chevron-right" at bounding box center [1375, 183] width 16 height 11
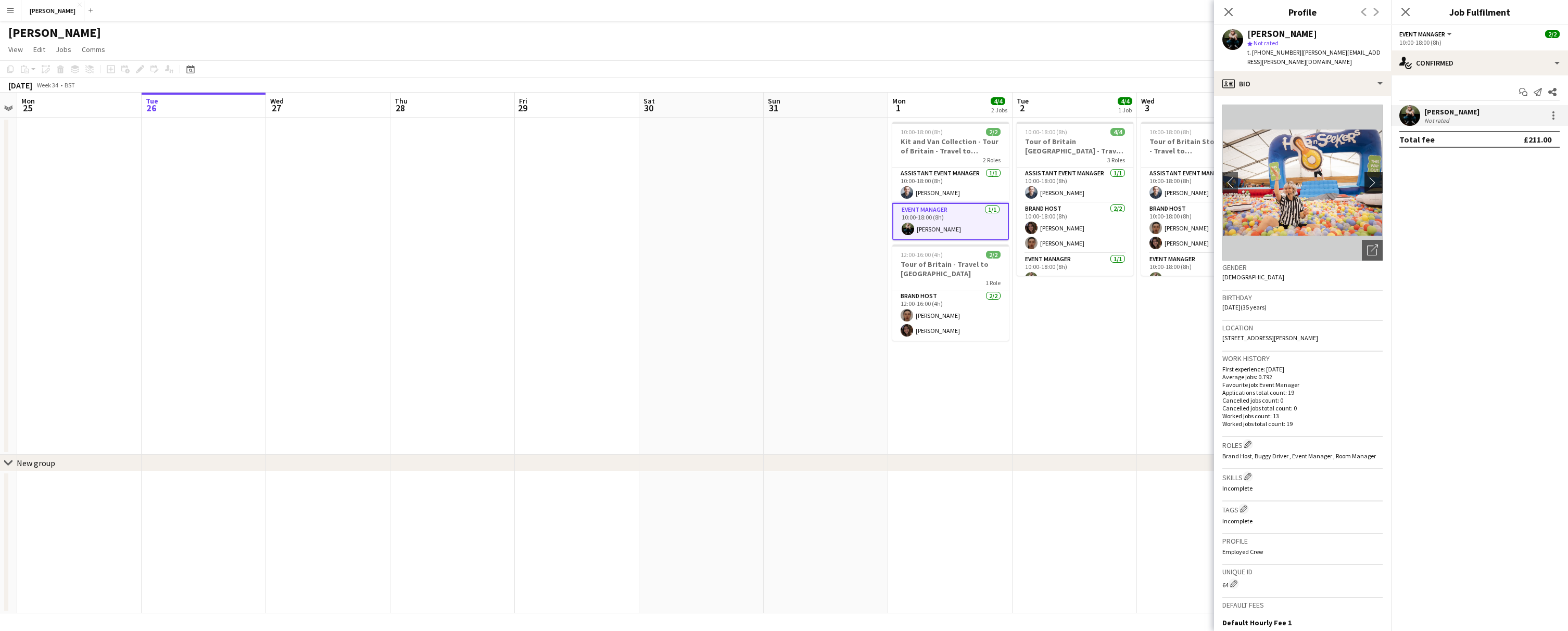
click at [1374, 177] on app-icon "chevron-right" at bounding box center [1375, 183] width 16 height 11
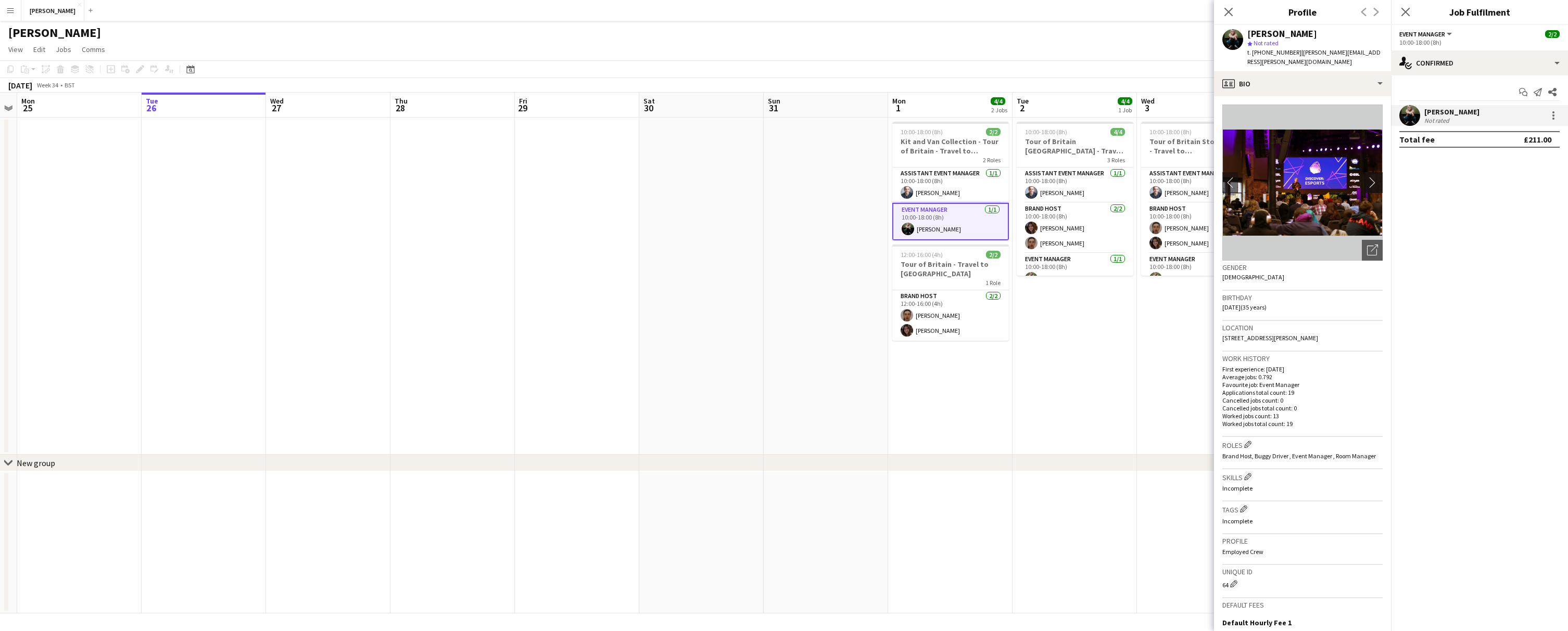
click at [1374, 177] on app-icon "chevron-right" at bounding box center [1375, 183] width 16 height 11
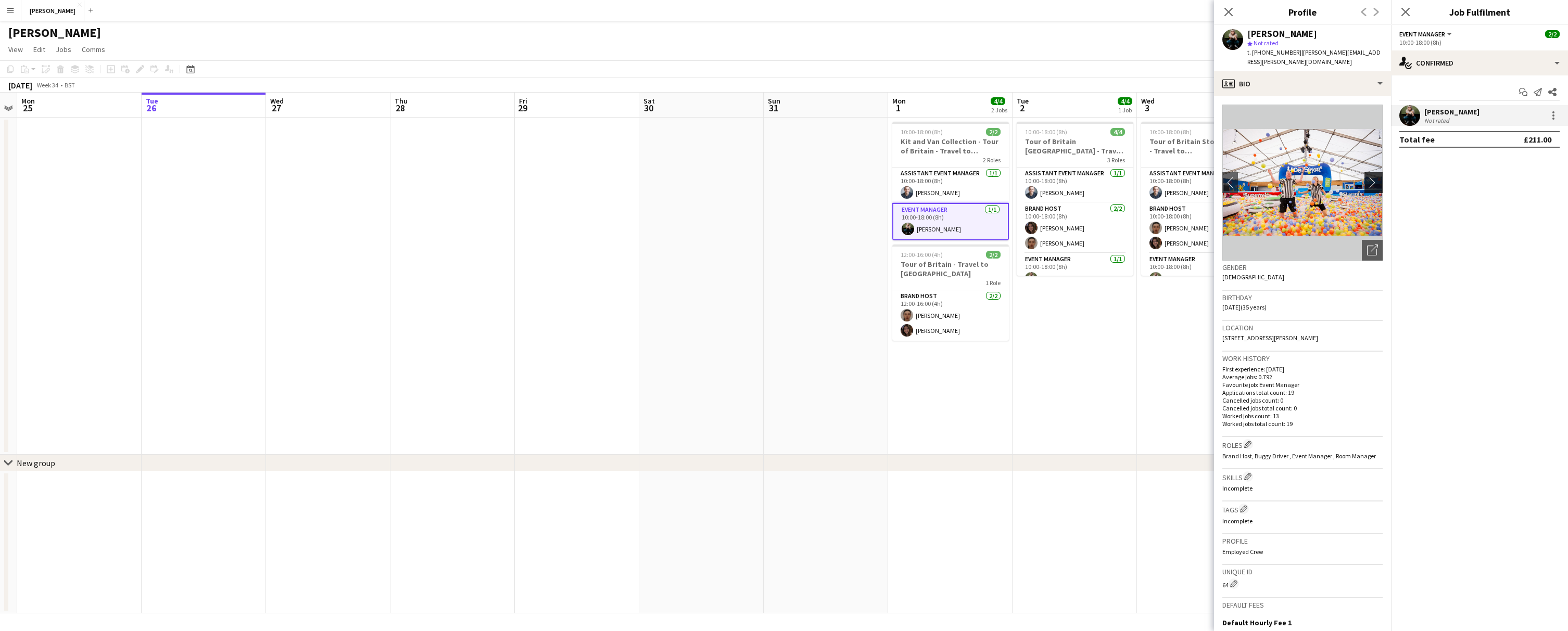
click at [1374, 177] on app-icon "chevron-right" at bounding box center [1375, 183] width 16 height 11
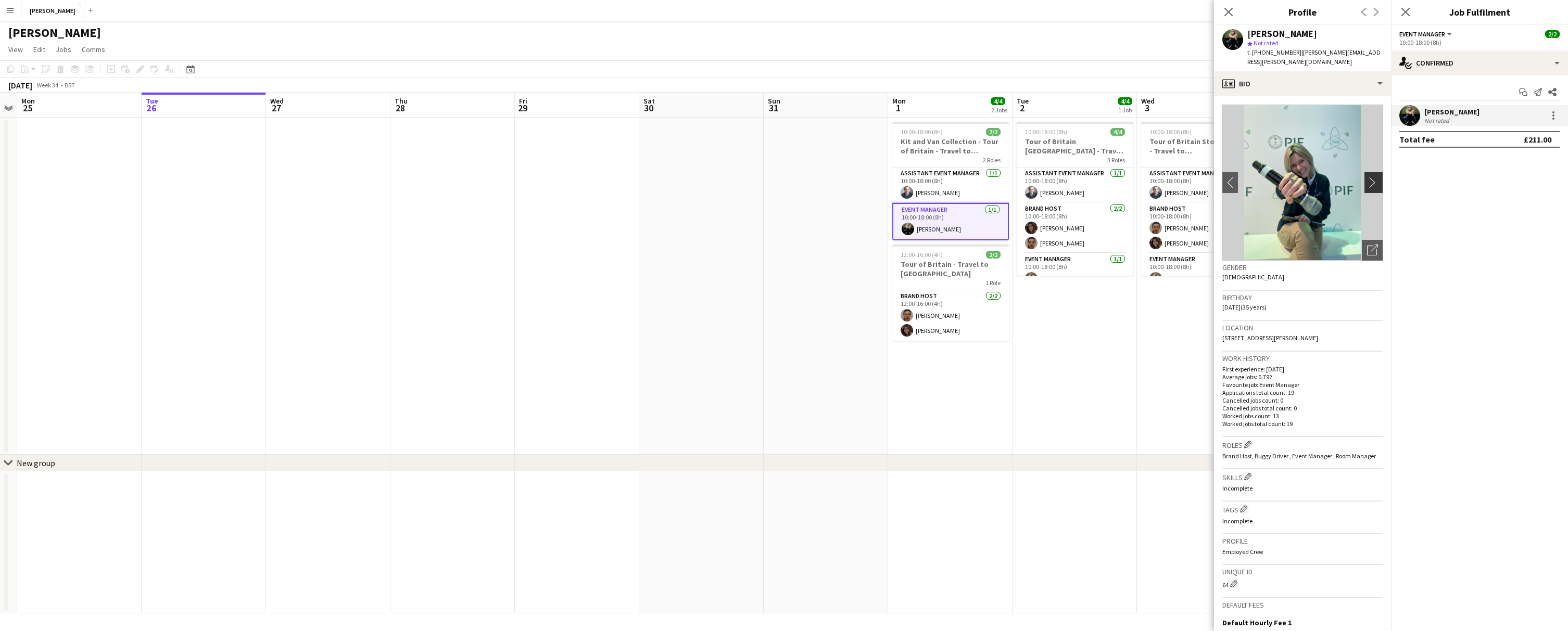
click at [1374, 177] on app-icon "chevron-right" at bounding box center [1375, 183] width 16 height 11
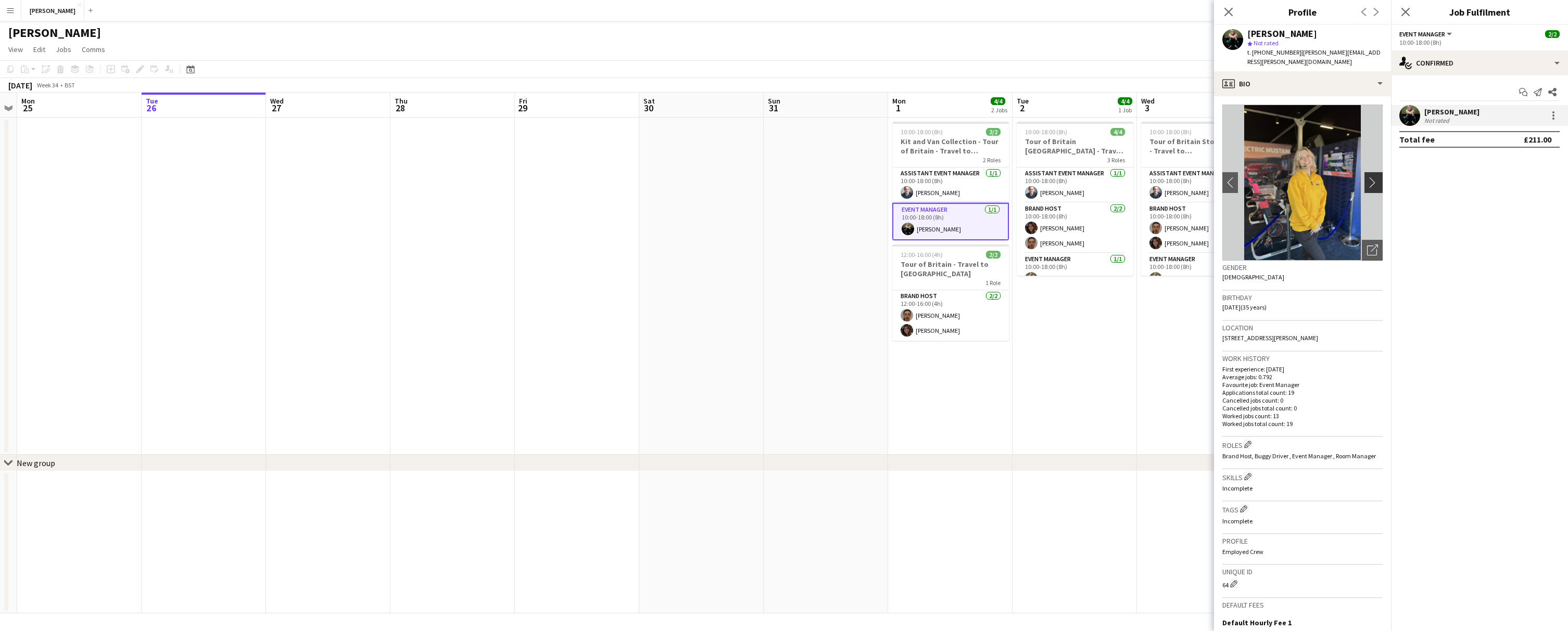
click at [1374, 177] on app-icon "chevron-right" at bounding box center [1375, 183] width 16 height 11
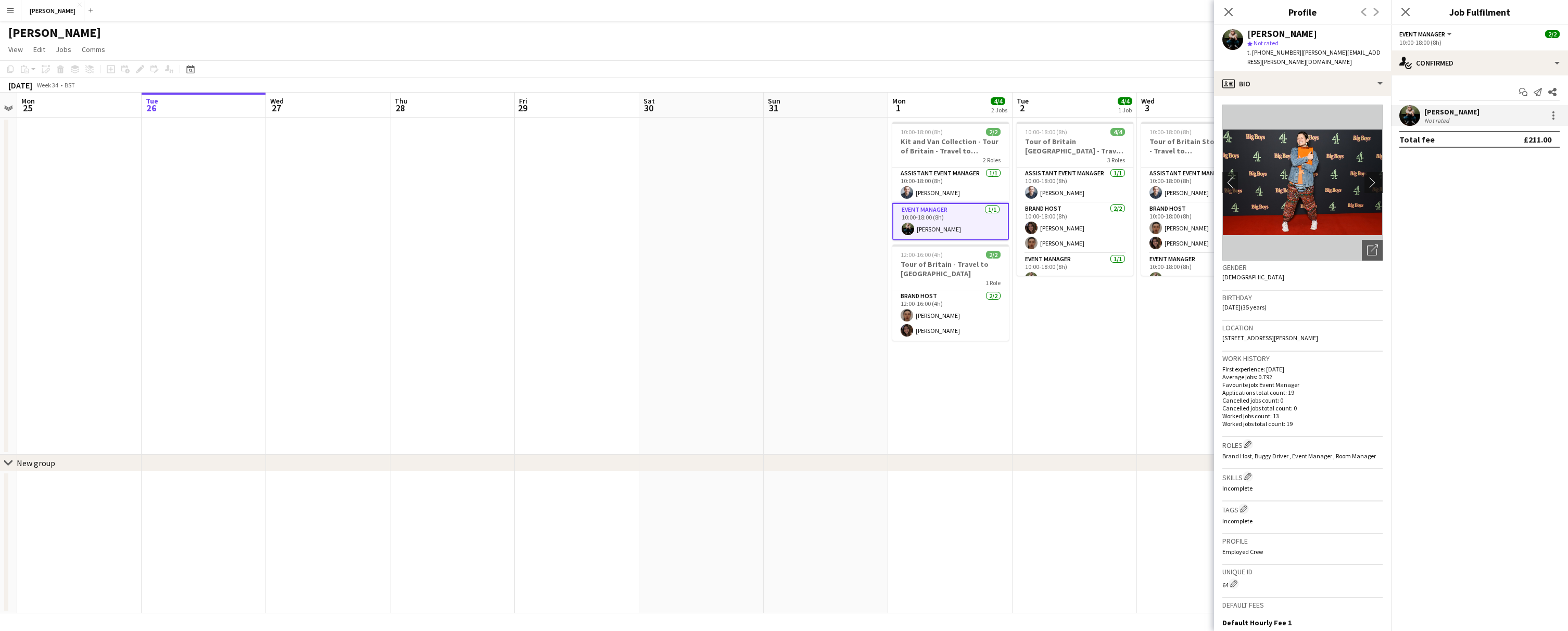
click at [1374, 177] on app-icon "chevron-right" at bounding box center [1375, 183] width 16 height 11
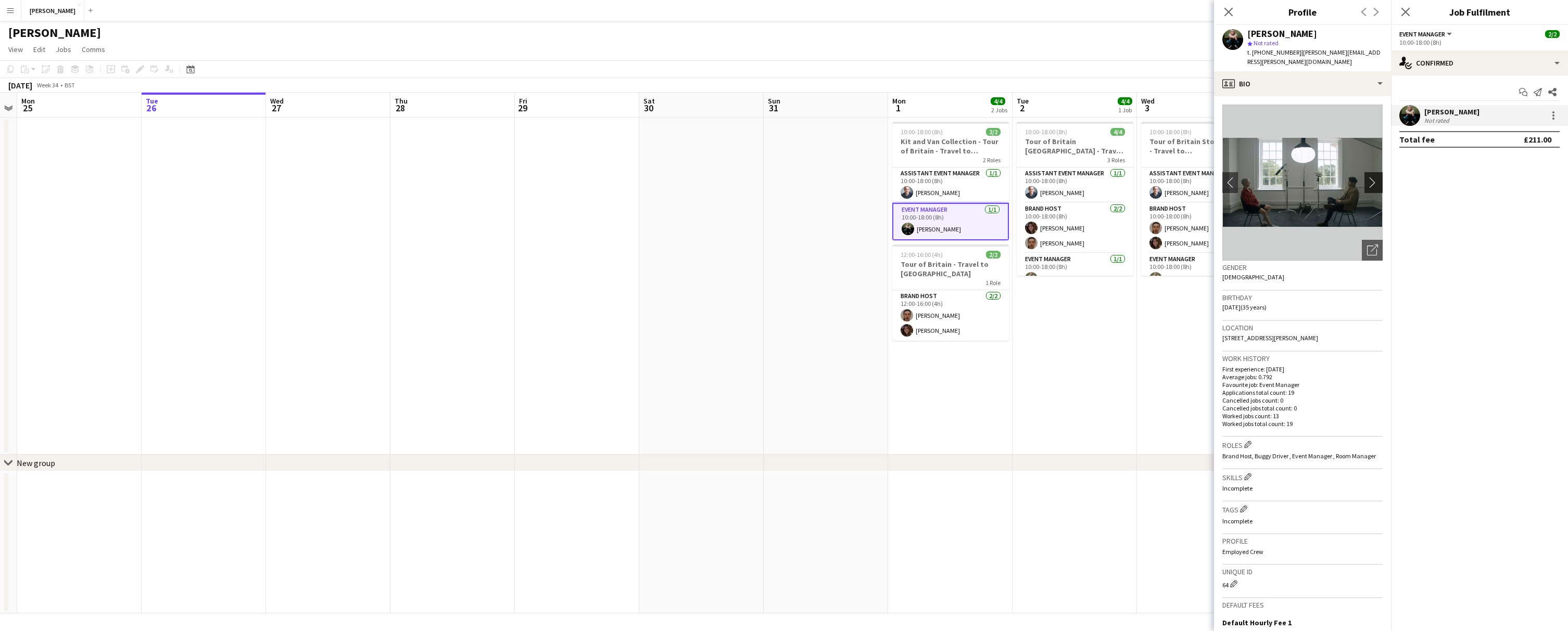
click at [1374, 177] on app-icon "chevron-right" at bounding box center [1375, 183] width 16 height 11
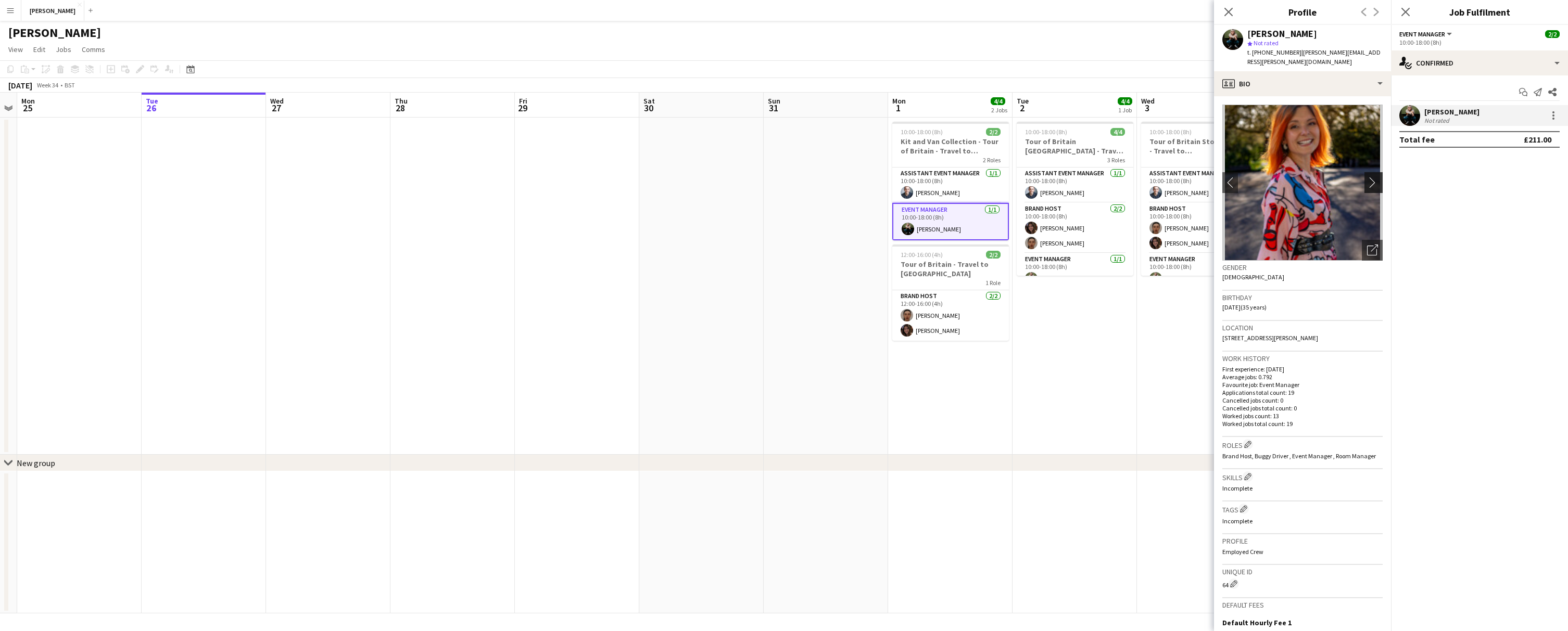
click at [1374, 177] on app-icon "chevron-right" at bounding box center [1375, 183] width 16 height 11
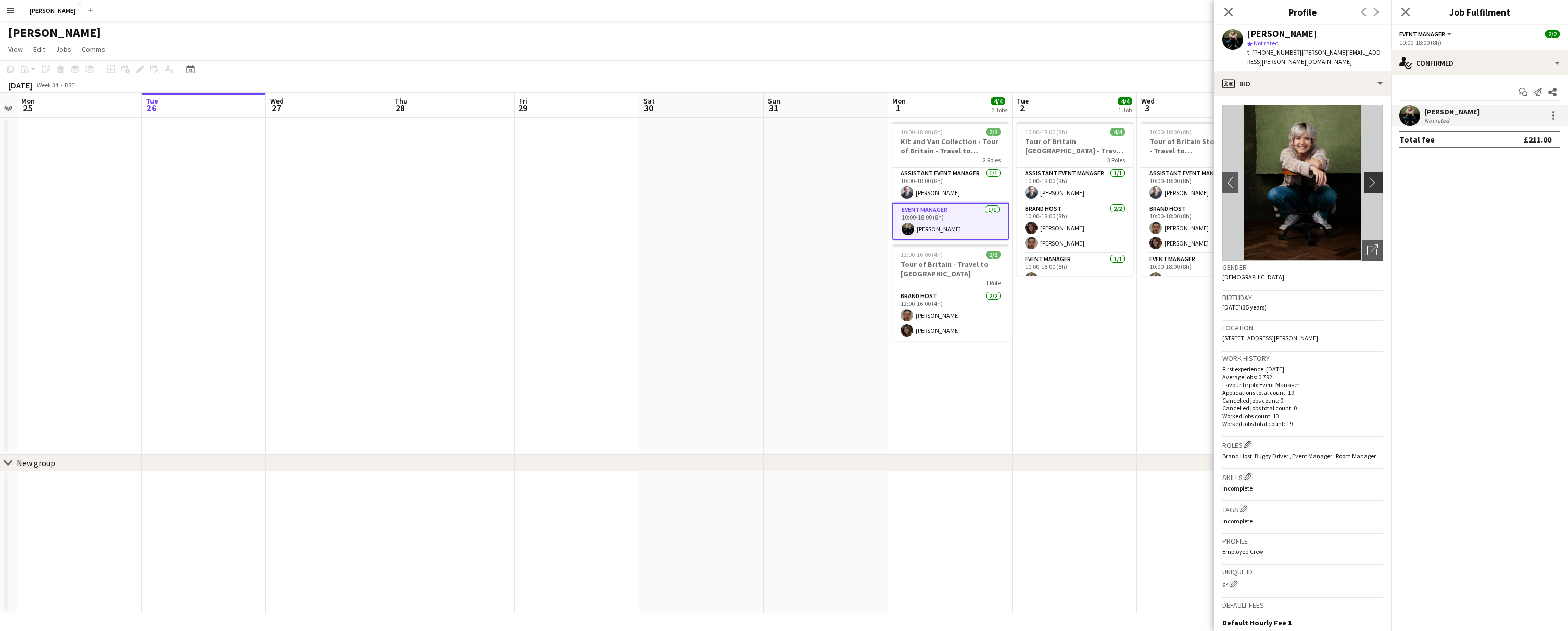
click at [1374, 177] on app-icon "chevron-right" at bounding box center [1375, 183] width 16 height 11
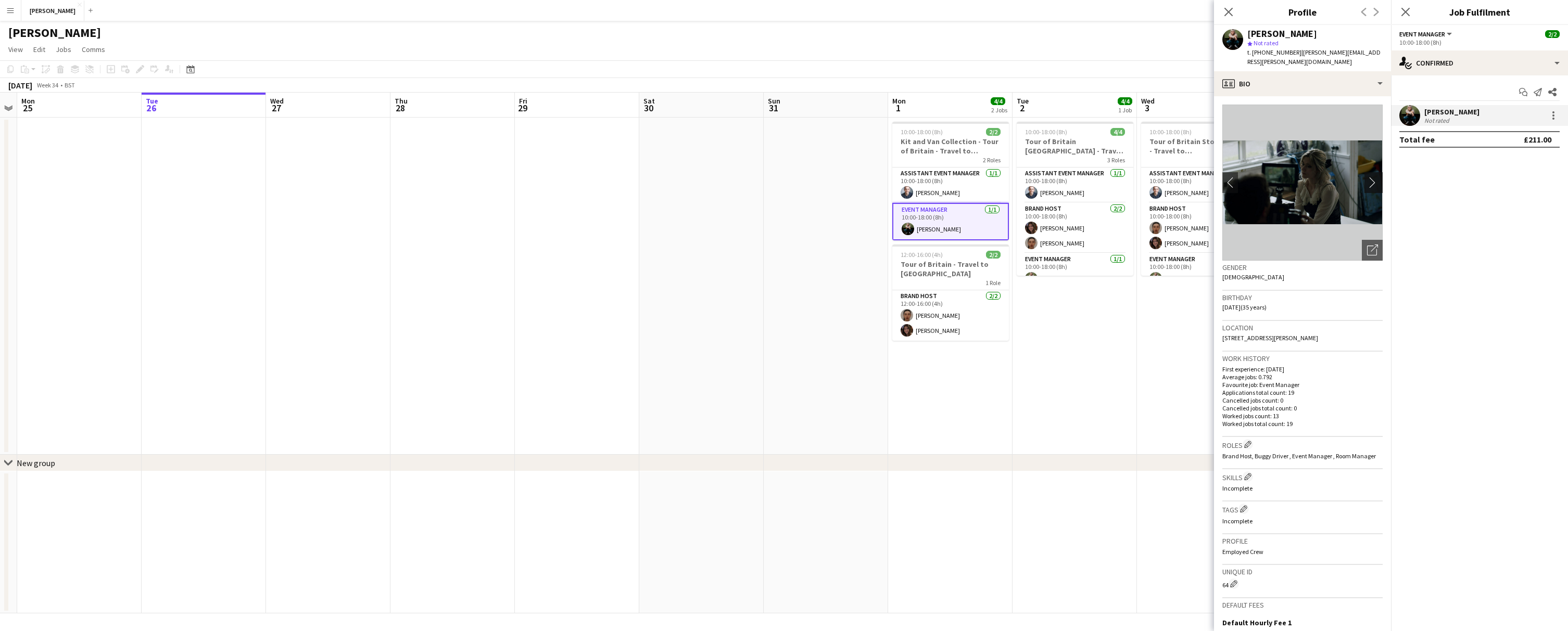
click at [1374, 177] on app-icon "chevron-right" at bounding box center [1375, 183] width 16 height 11
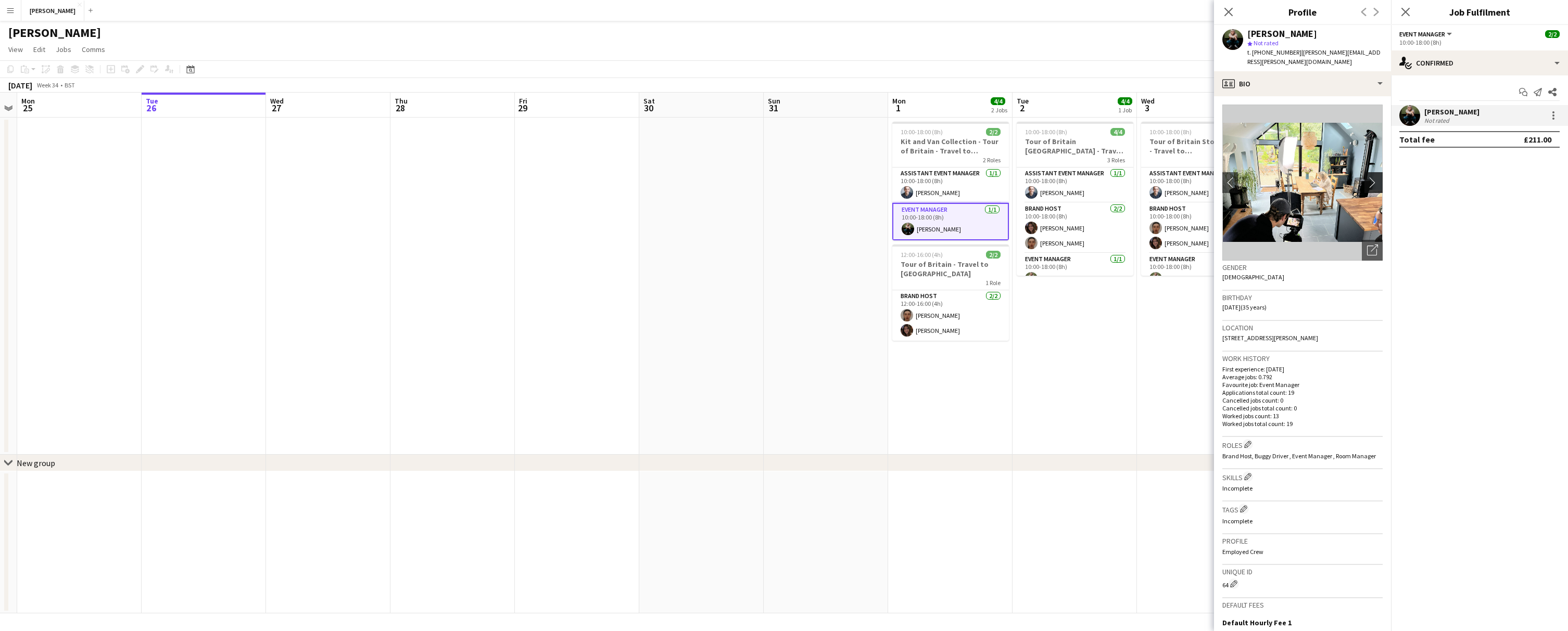
click at [1377, 177] on app-icon "chevron-right" at bounding box center [1375, 183] width 16 height 11
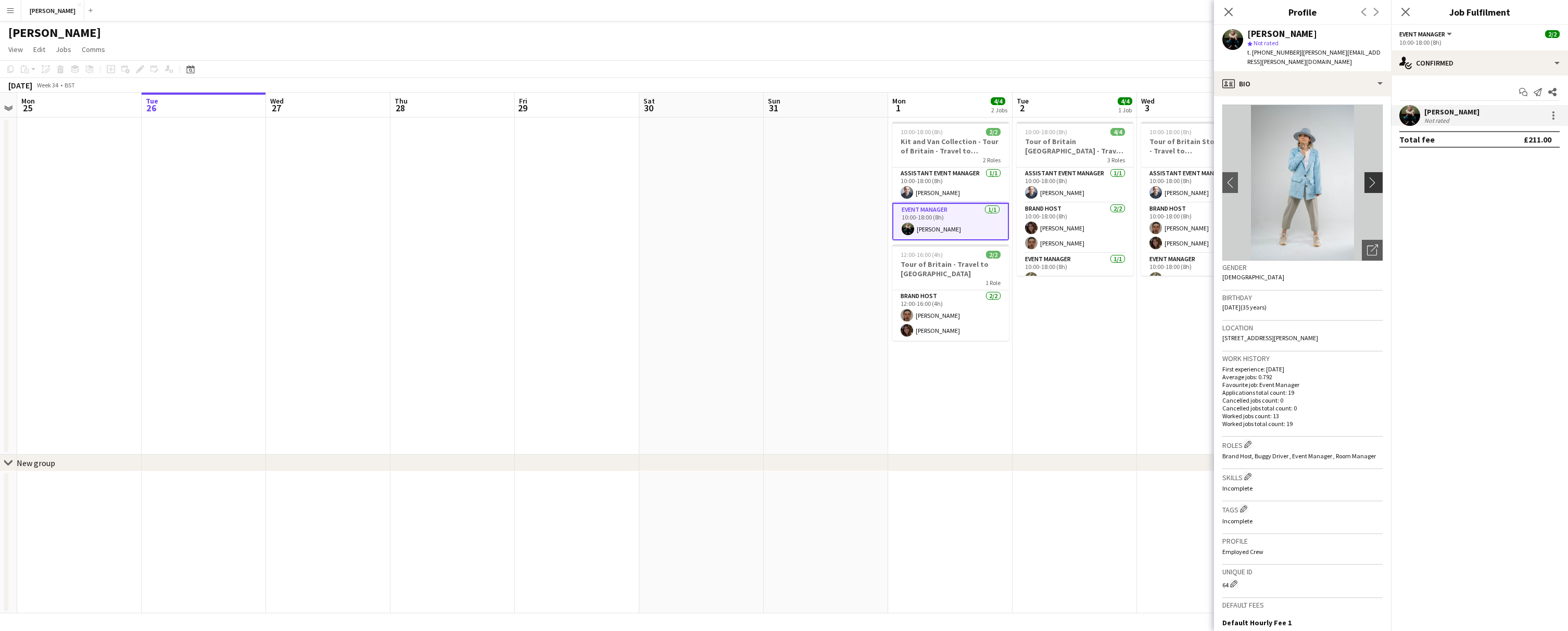
click at [1377, 177] on app-icon "chevron-right" at bounding box center [1375, 183] width 16 height 11
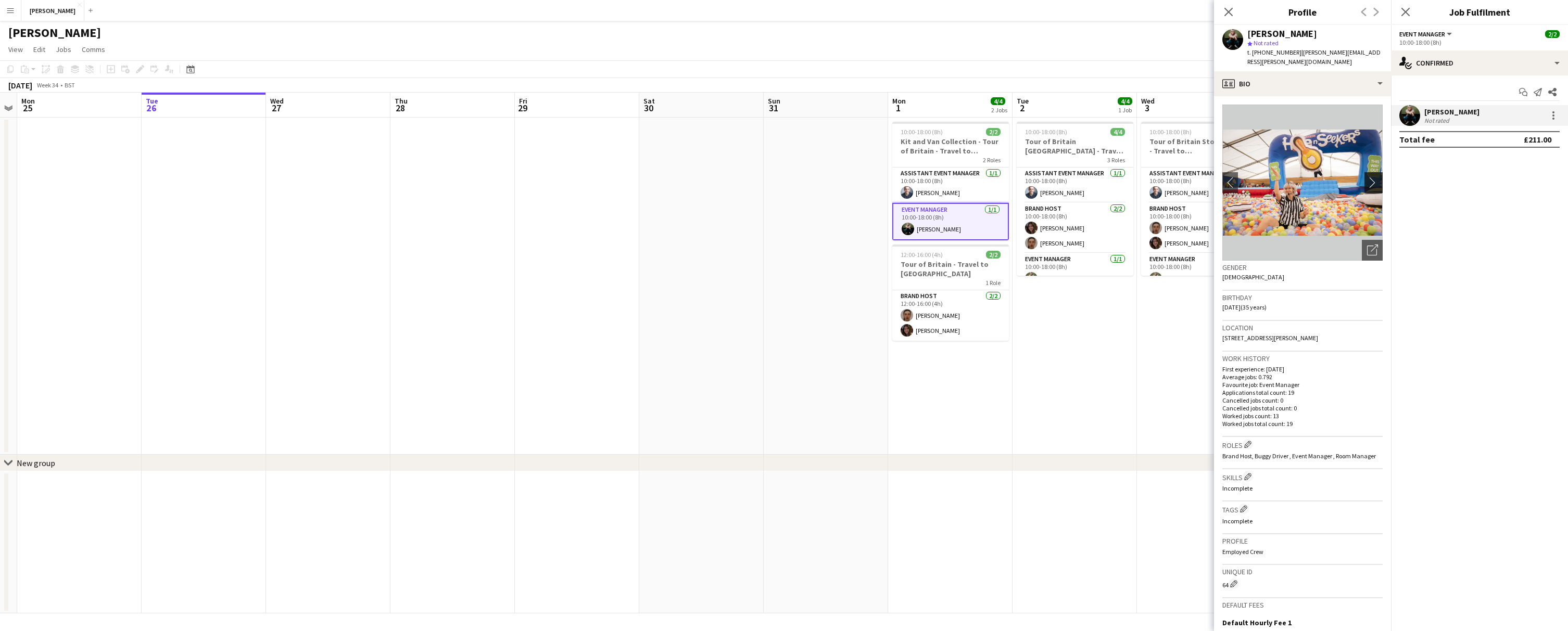
click at [1377, 177] on app-icon "chevron-right" at bounding box center [1375, 183] width 16 height 11
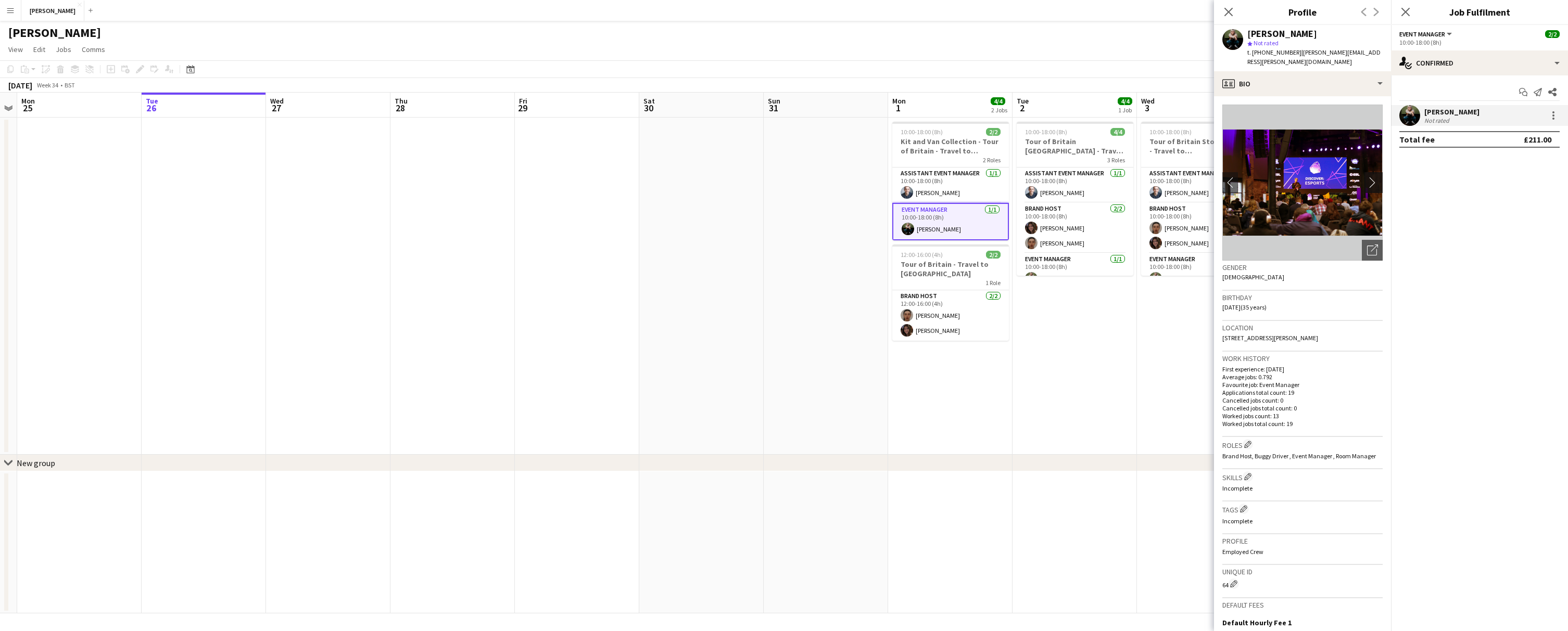
click at [1377, 177] on app-icon "chevron-right" at bounding box center [1375, 183] width 16 height 11
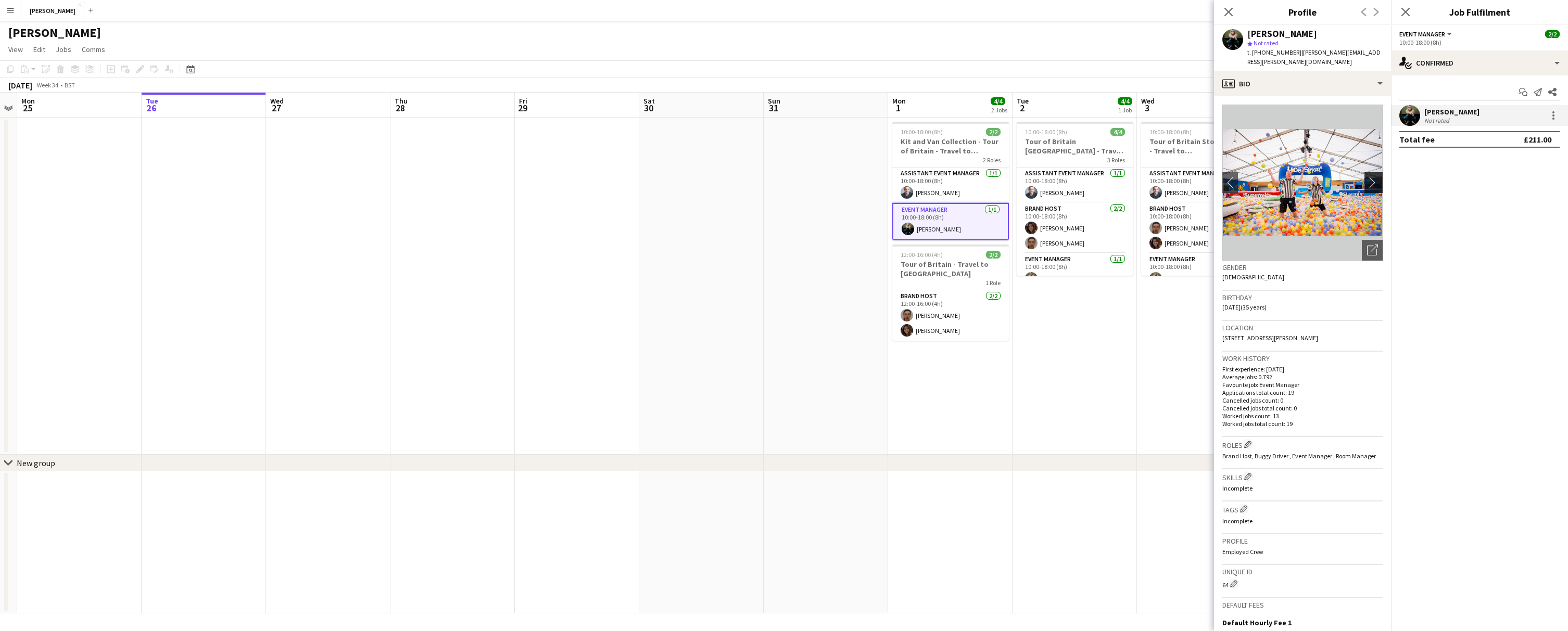
click at [1377, 177] on app-icon "chevron-right" at bounding box center [1375, 183] width 16 height 11
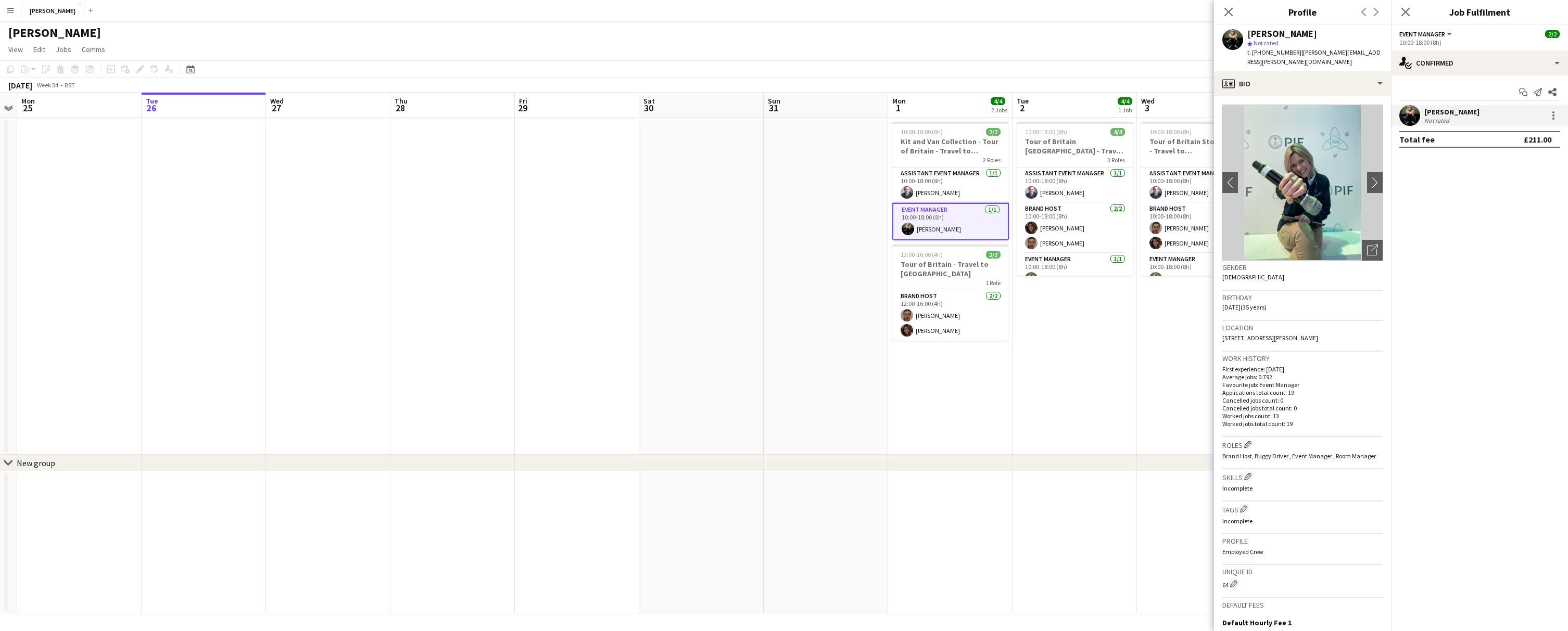
drag, startPoint x: 1350, startPoint y: 329, endPoint x: 1326, endPoint y: 326, distance: 24.2
click at [1326, 326] on div "Location 10 Albert Road, Kingston upon Thames, KT1 3DH" at bounding box center [1302, 336] width 160 height 30
copy span "KT1 3DH"
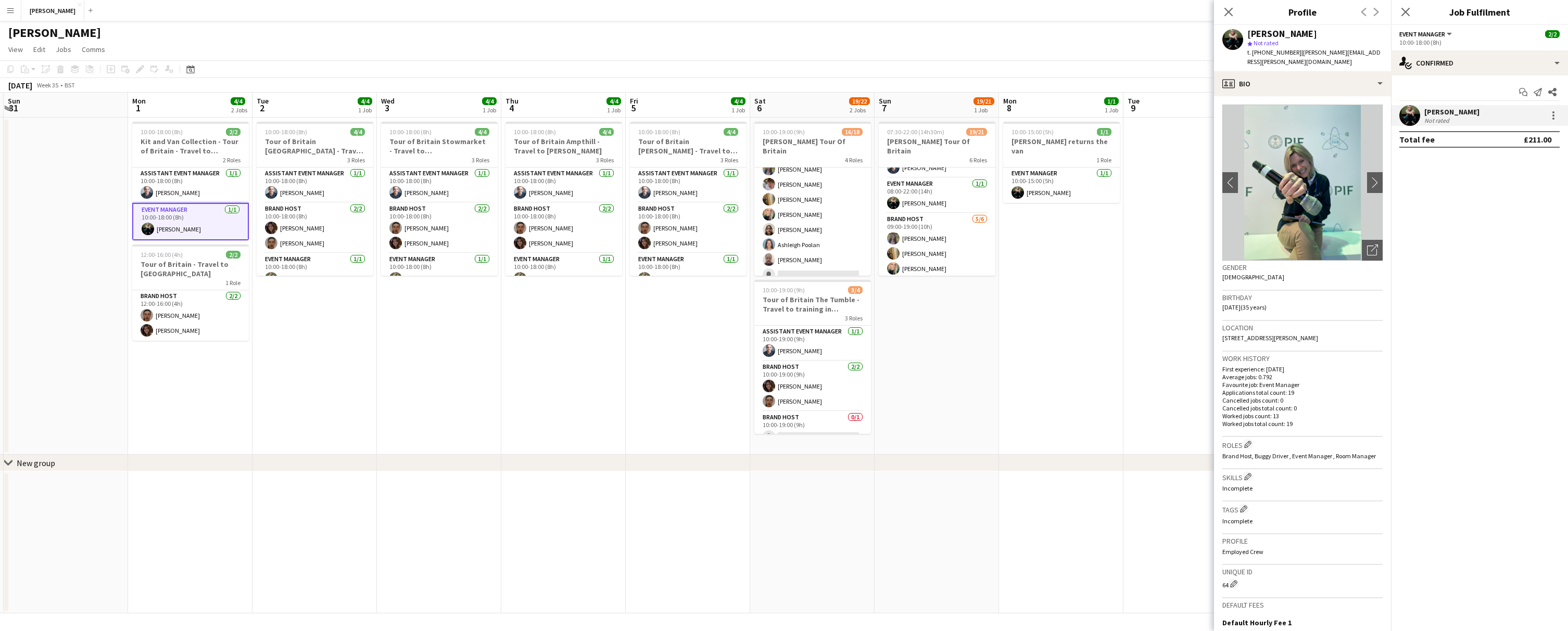
scroll to position [231, 0]
